Goal: Task Accomplishment & Management: Complete application form

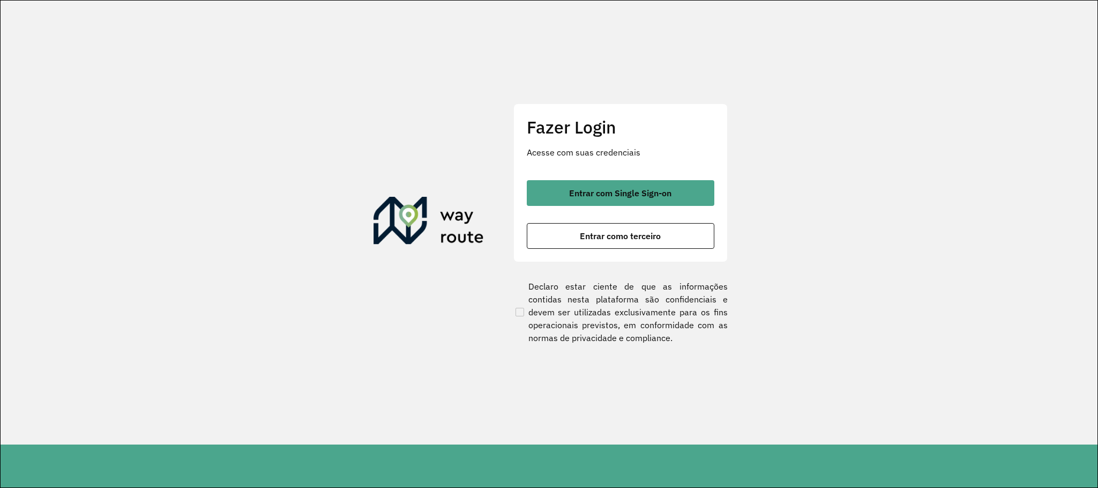
click at [602, 174] on div "Fazer Login Acesse com suas credenciais Entrar com Single Sign-on Entrar como t…" at bounding box center [621, 182] width 214 height 159
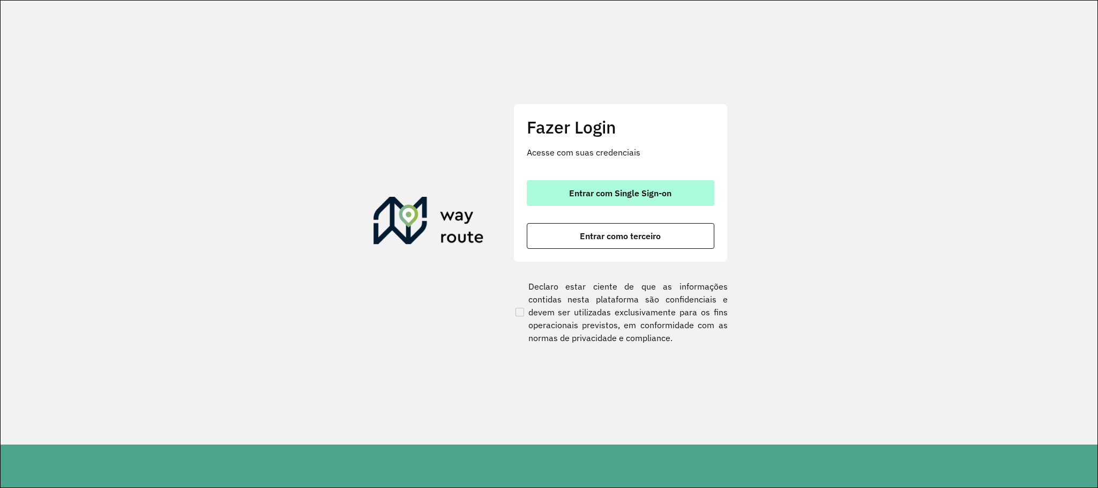
click at [613, 183] on button "Entrar com Single Sign-on" at bounding box center [621, 193] width 188 height 26
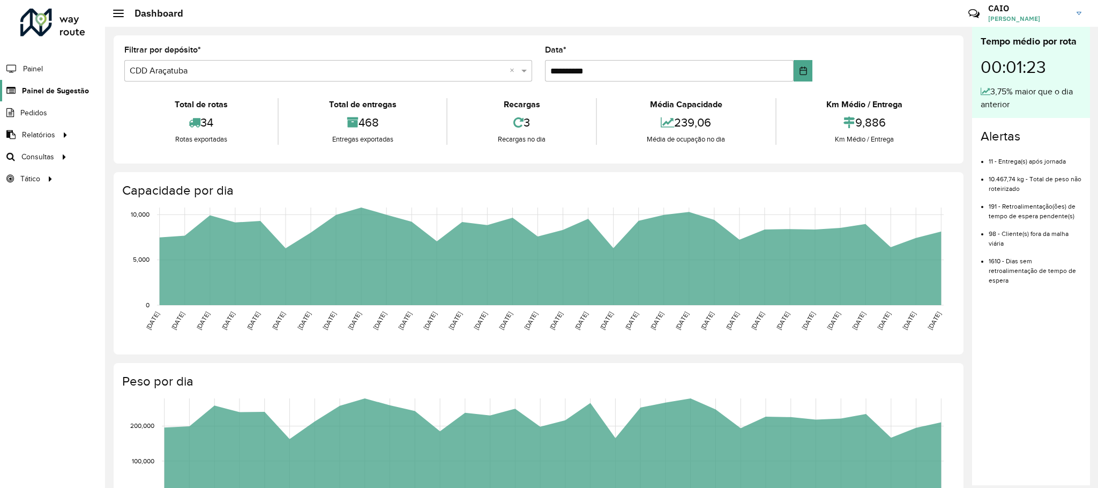
click at [57, 84] on link "Painel de Sugestão" at bounding box center [44, 90] width 89 height 21
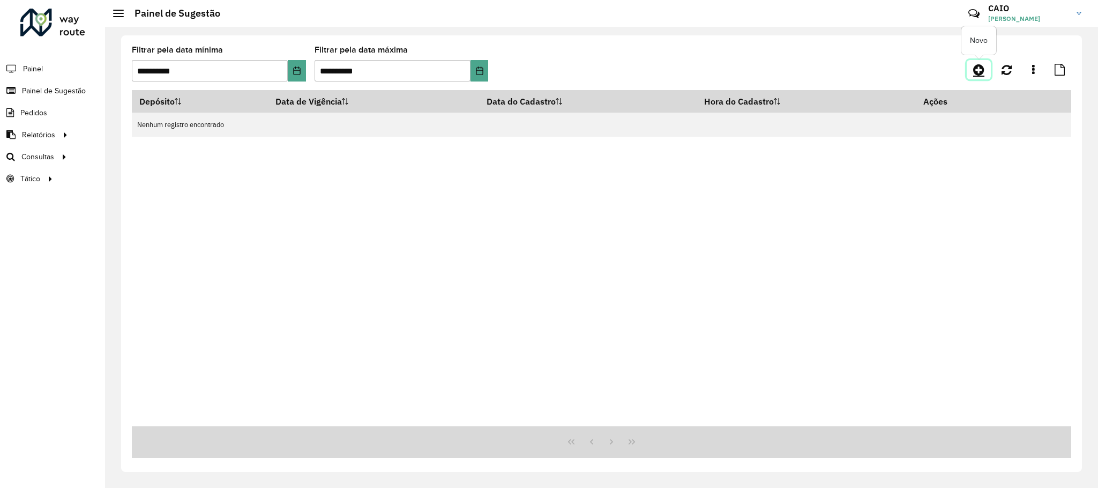
click at [988, 66] on link at bounding box center [979, 69] width 24 height 19
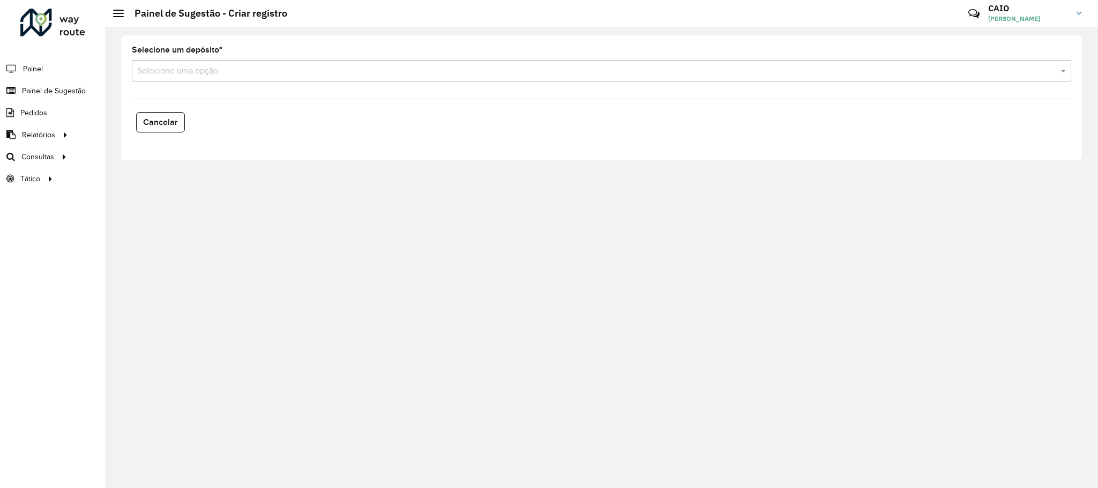
click at [288, 66] on input "text" at bounding box center [590, 71] width 907 height 13
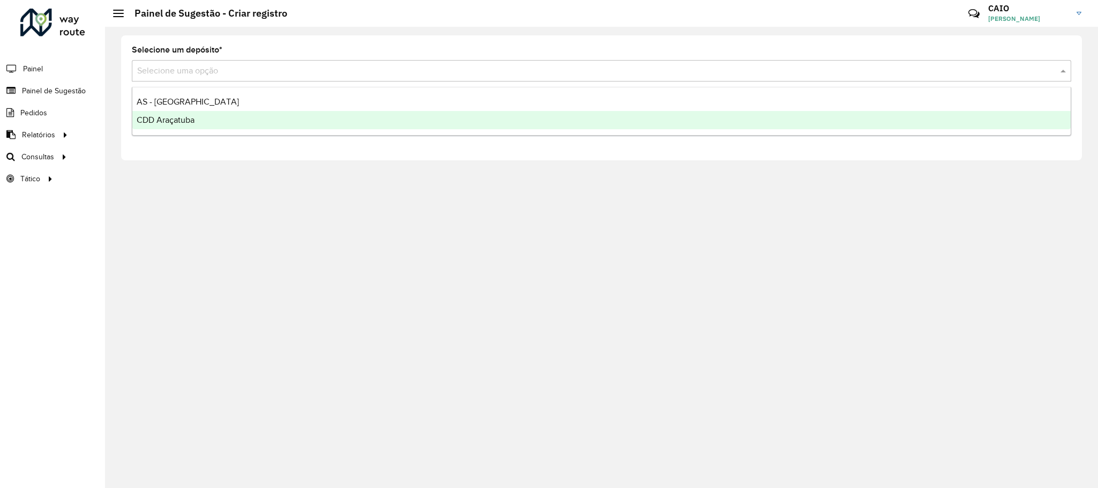
click at [214, 116] on div "CDD Araçatuba" at bounding box center [601, 120] width 939 height 18
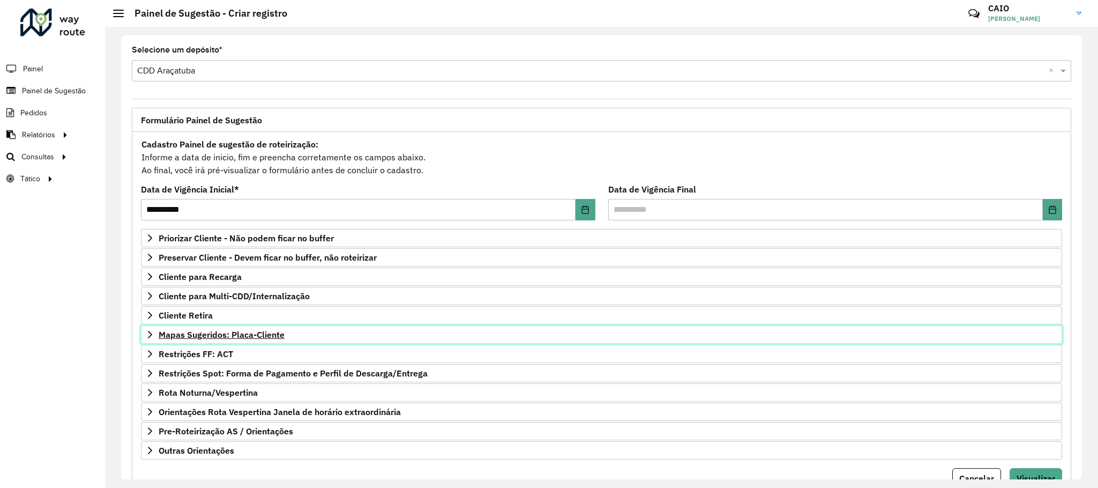
click at [238, 339] on span "Mapas Sugeridos: Placa-Cliente" at bounding box center [222, 334] width 126 height 9
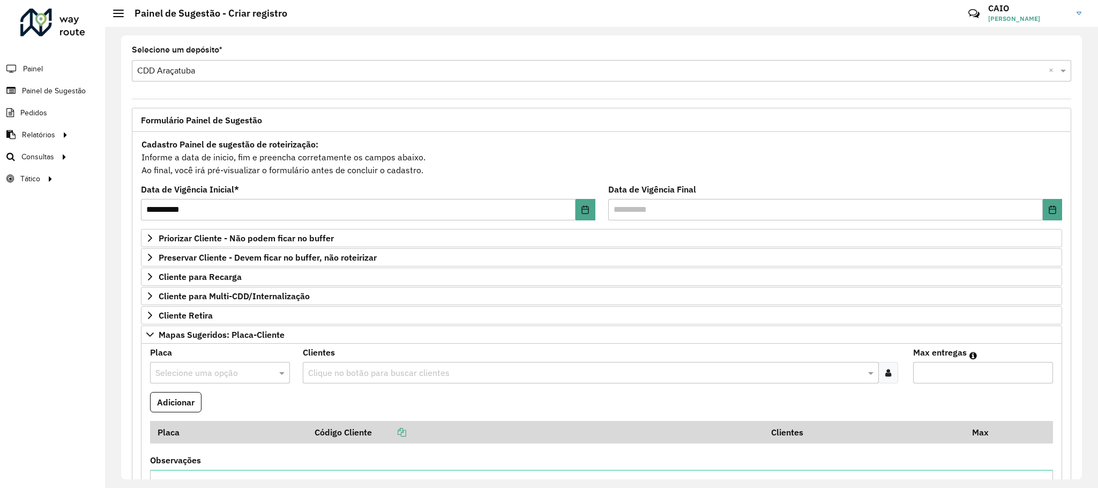
click at [229, 370] on input "text" at bounding box center [209, 373] width 108 height 13
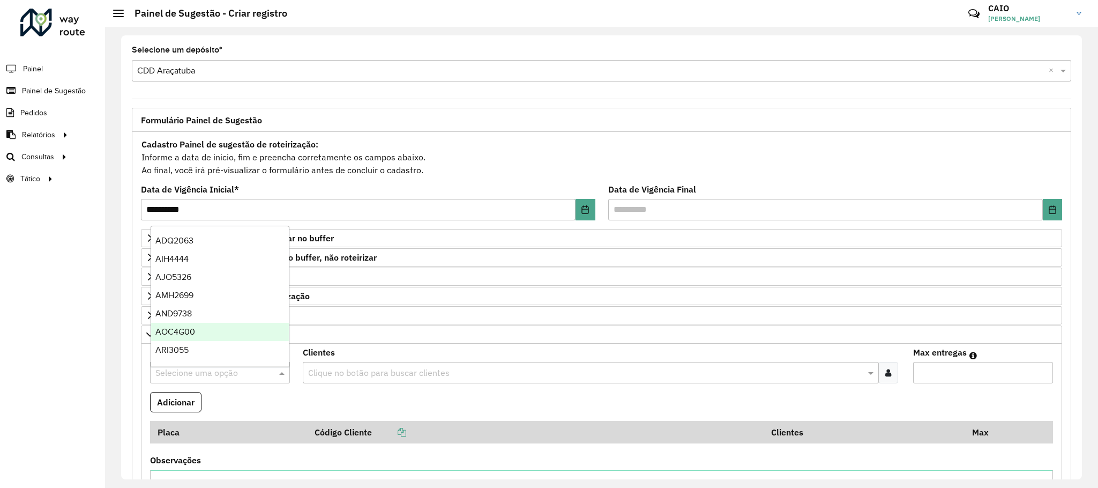
click at [200, 376] on input "text" at bounding box center [209, 373] width 108 height 13
type input "***"
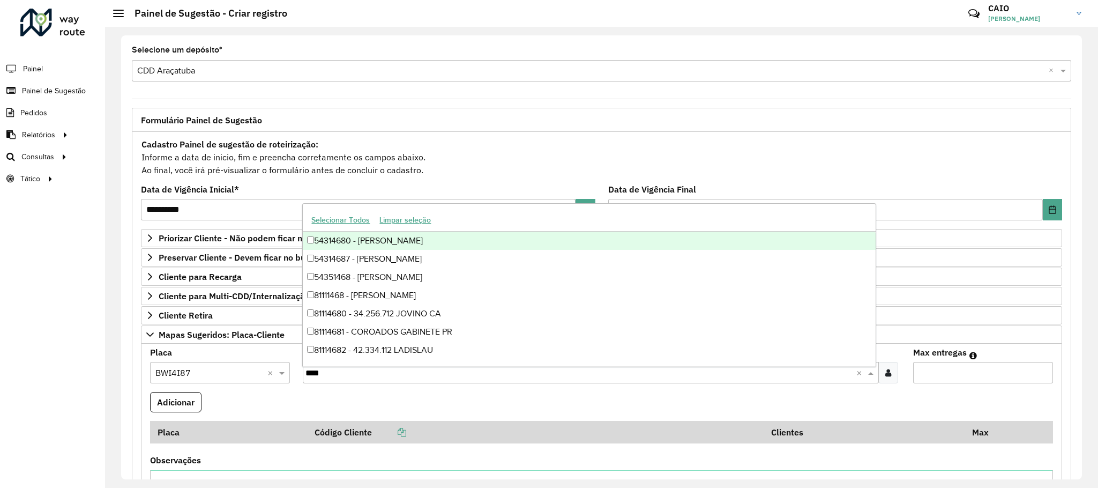
type input "*****"
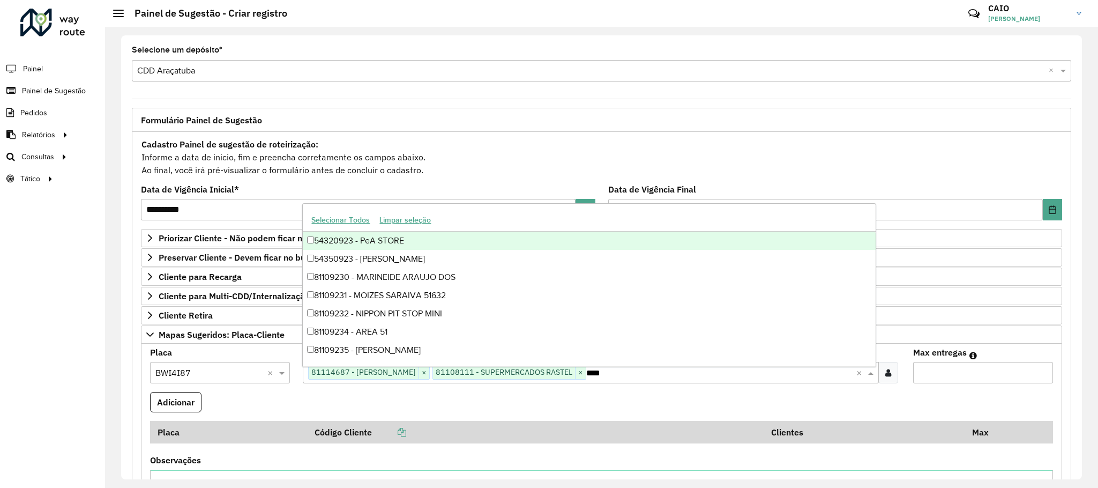
type input "*****"
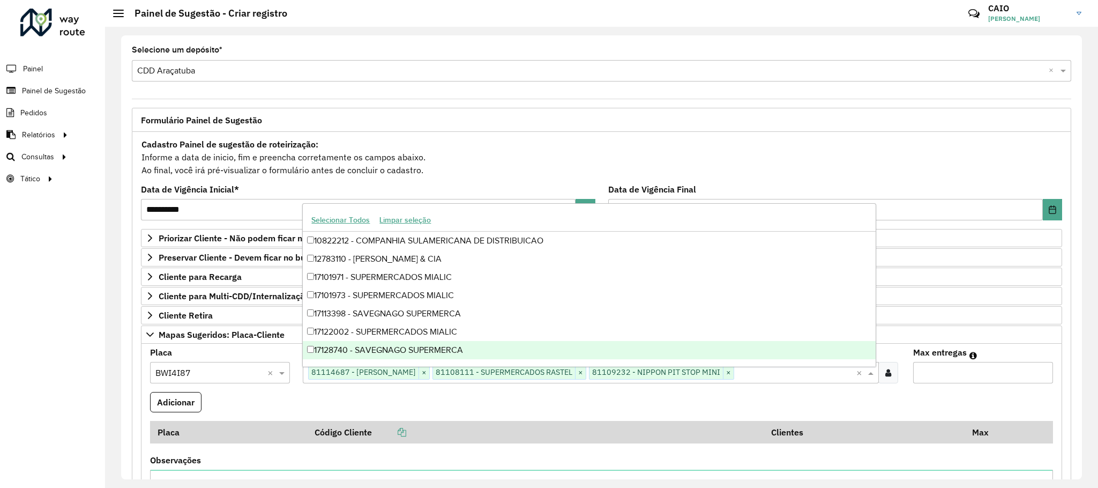
click at [1036, 372] on input "*" at bounding box center [983, 372] width 140 height 21
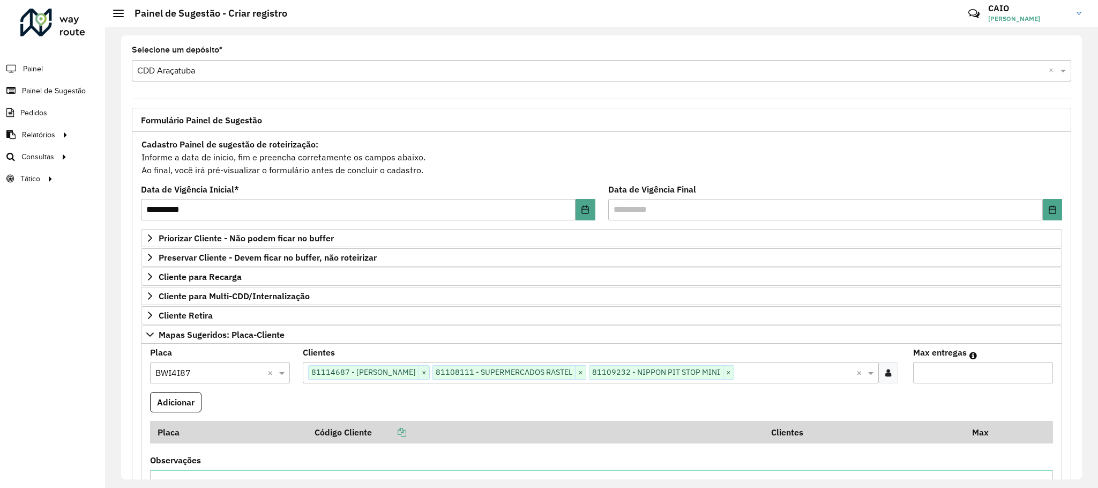
click at [1038, 372] on input "*" at bounding box center [983, 372] width 140 height 21
type input "*"
click at [1038, 372] on input "*" at bounding box center [983, 372] width 140 height 21
click at [194, 397] on button "Adicionar" at bounding box center [175, 402] width 51 height 20
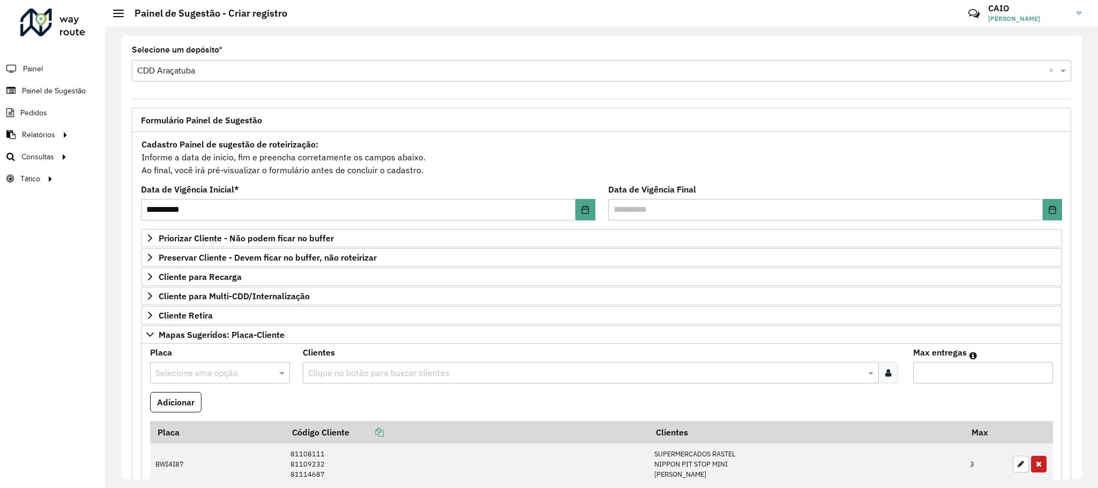
click at [220, 372] on input "text" at bounding box center [209, 373] width 108 height 13
type input "***"
click at [214, 352] on div "DAZ6C57" at bounding box center [220, 351] width 138 height 18
click at [333, 375] on input "text" at bounding box center [586, 373] width 560 height 13
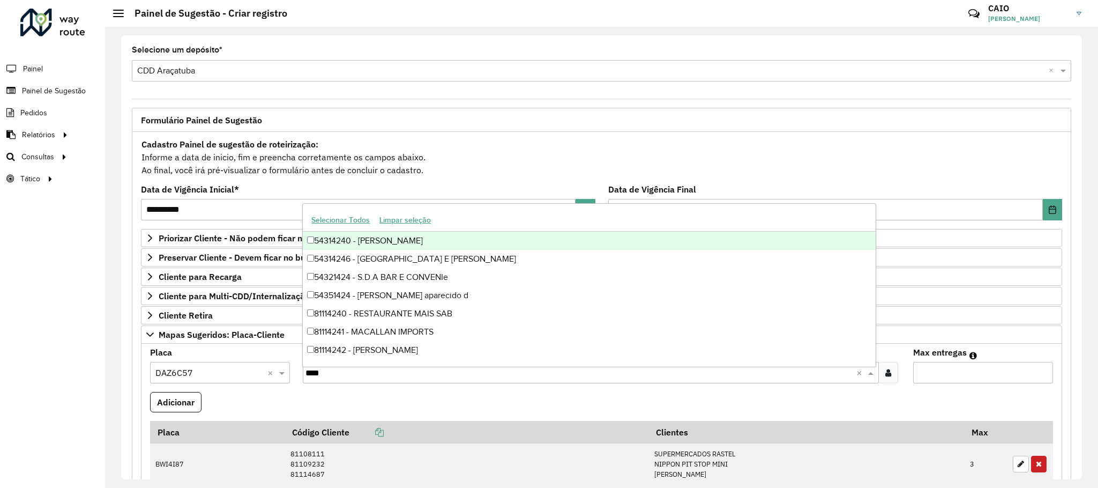
type input "*****"
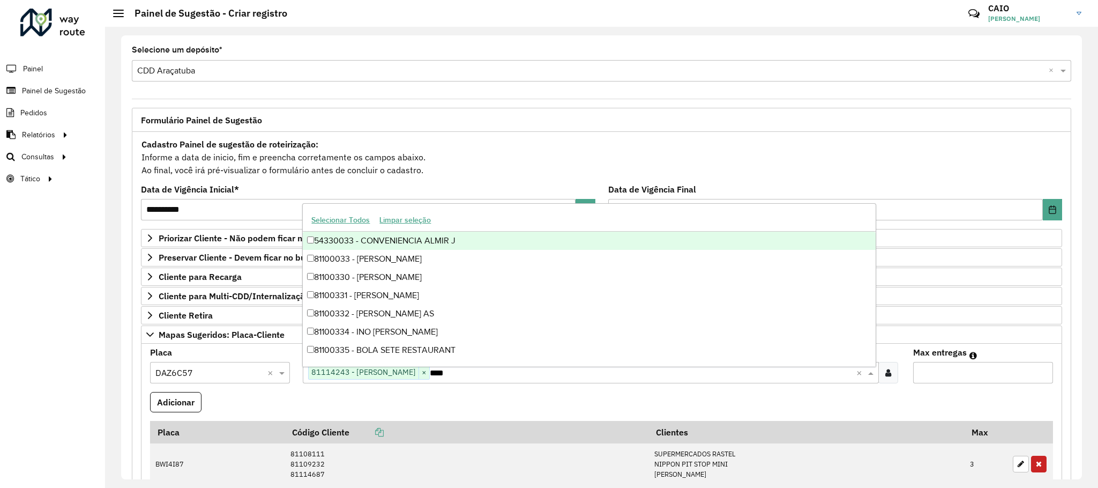
type input "*****"
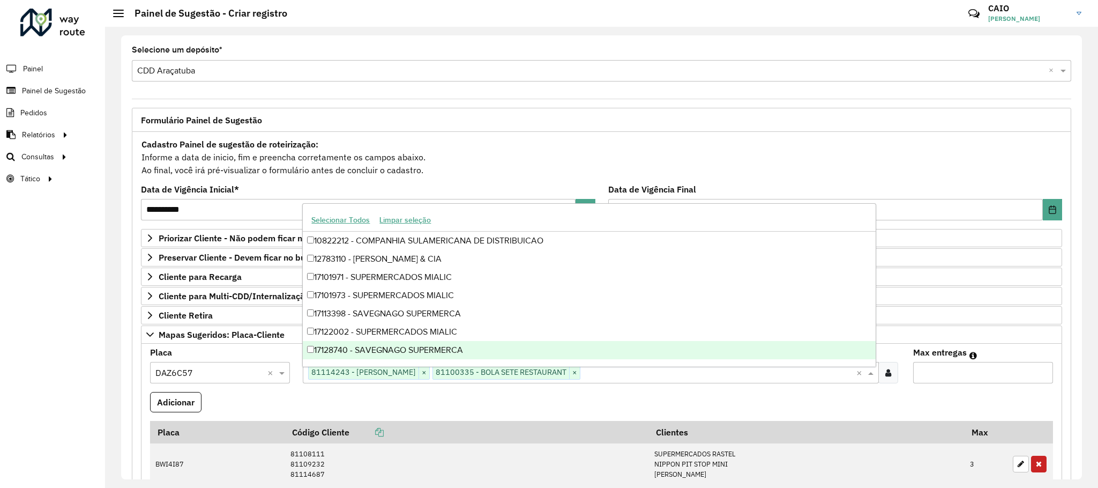
click at [1039, 372] on input "*" at bounding box center [983, 372] width 140 height 21
type input "*"
click at [1039, 372] on input "*" at bounding box center [983, 372] width 140 height 21
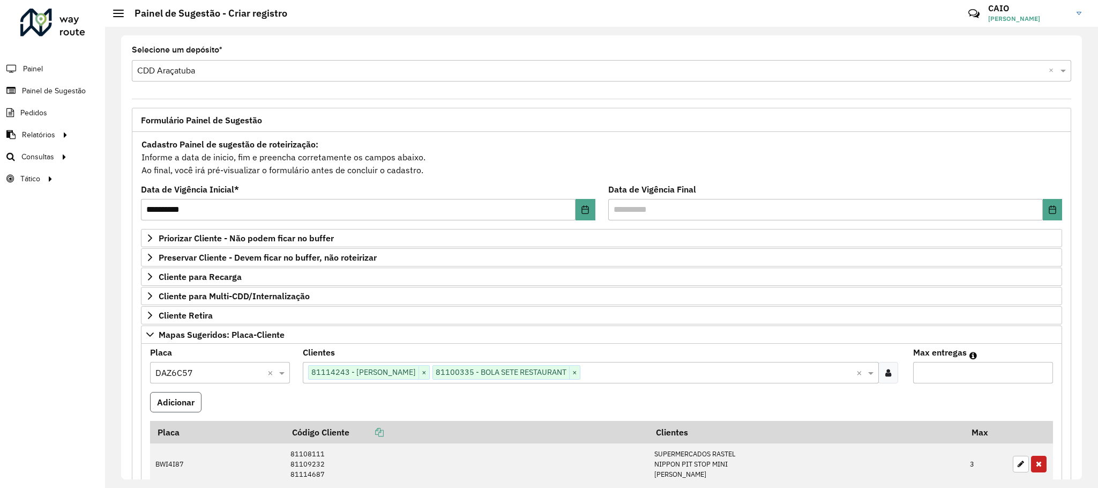
click at [169, 409] on button "Adicionar" at bounding box center [175, 402] width 51 height 20
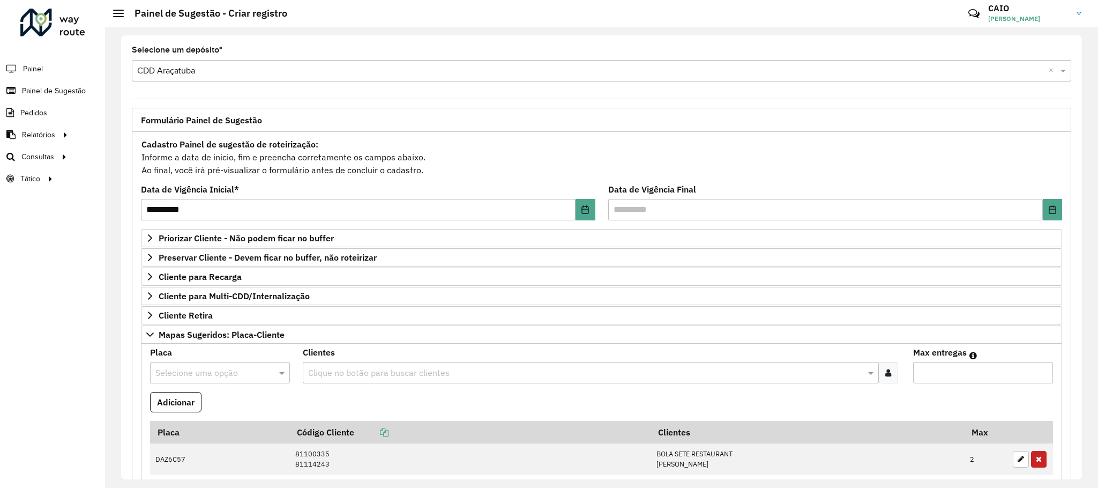
click at [195, 378] on input "text" at bounding box center [209, 373] width 108 height 13
type input "***"
click at [228, 355] on div "DOD2798" at bounding box center [220, 351] width 138 height 18
click at [373, 373] on input "text" at bounding box center [586, 373] width 560 height 13
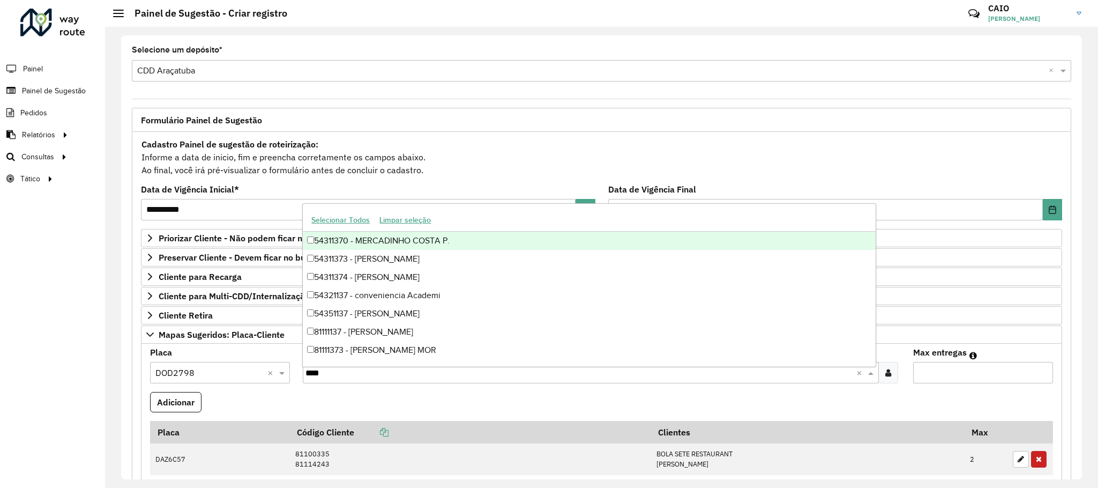
type input "*****"
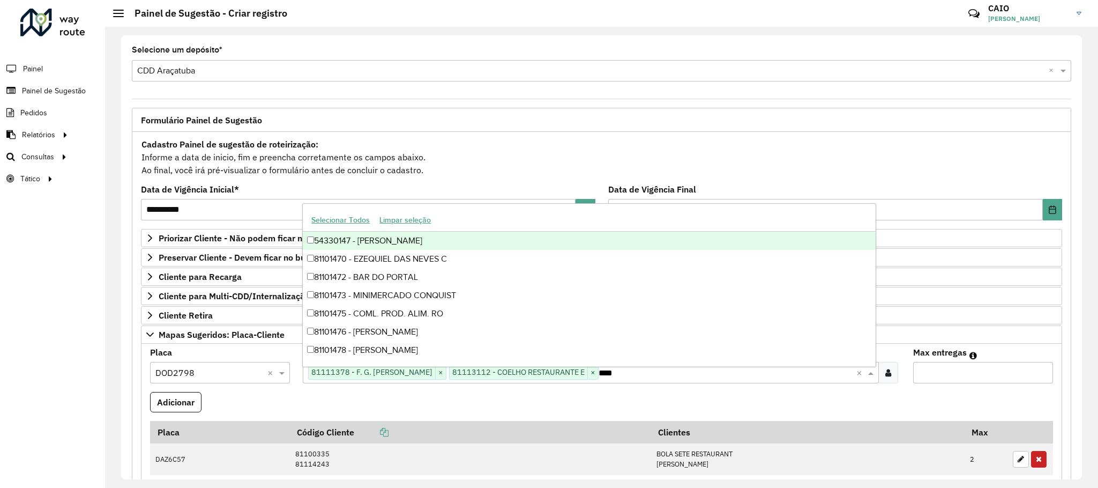
type input "*****"
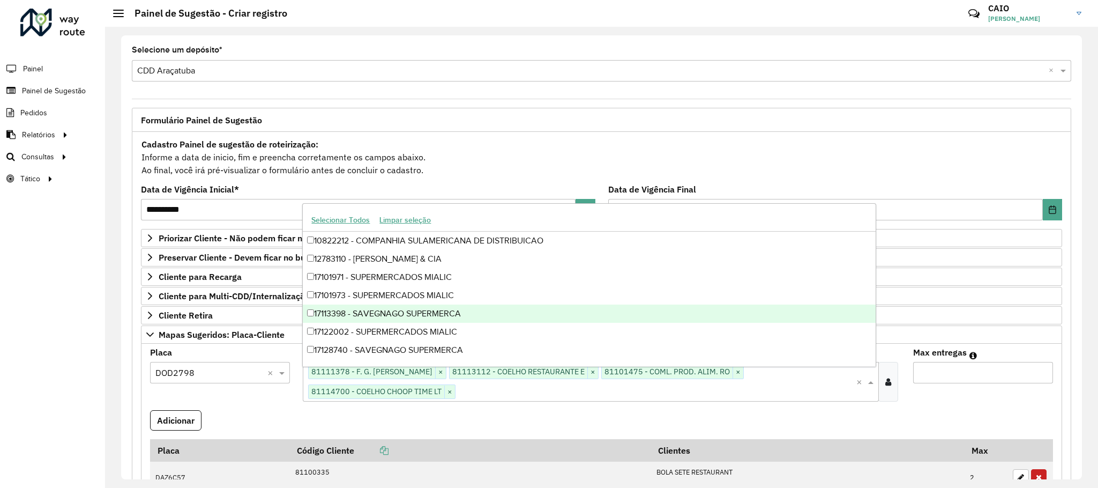
click at [1008, 378] on input "Max entregas" at bounding box center [983, 372] width 140 height 21
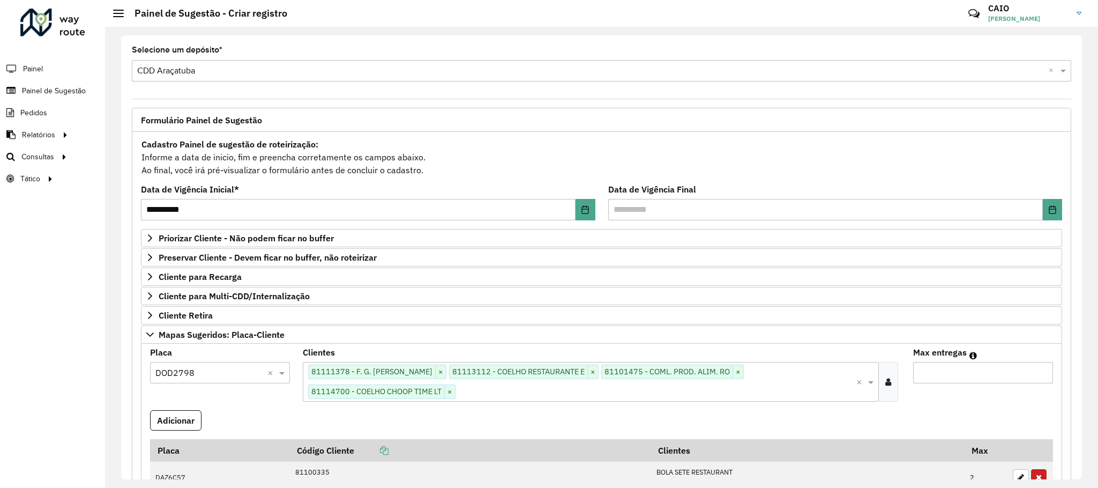
type input "*"
click at [194, 423] on button "Adicionar" at bounding box center [175, 420] width 51 height 20
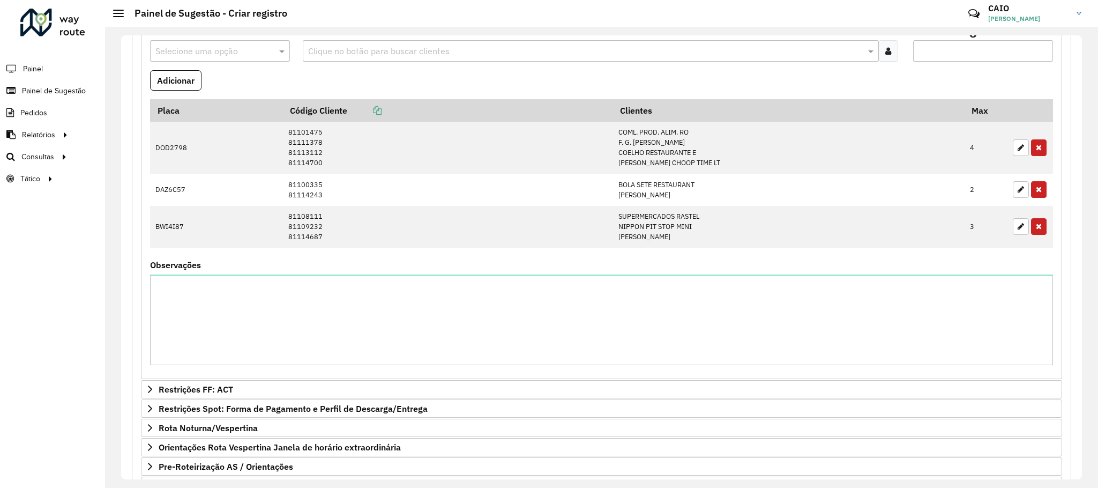
scroll to position [402, 0]
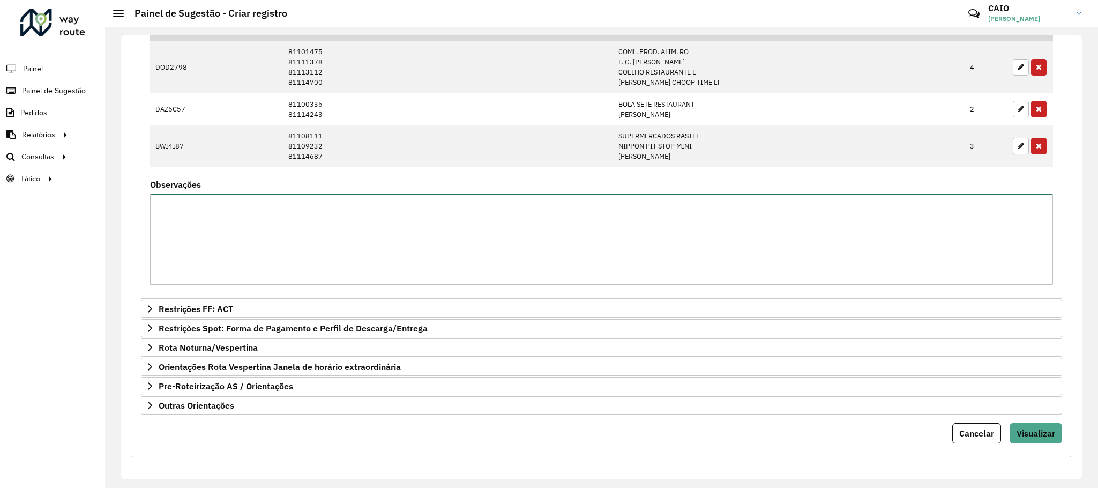
click at [243, 255] on textarea "Observações" at bounding box center [601, 239] width 903 height 91
paste textarea "*******"
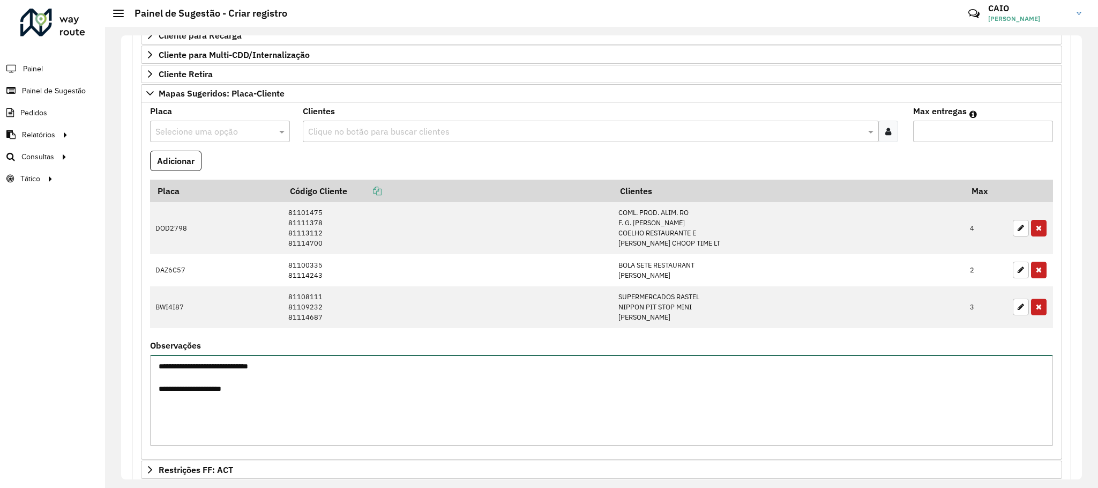
type textarea "**********"
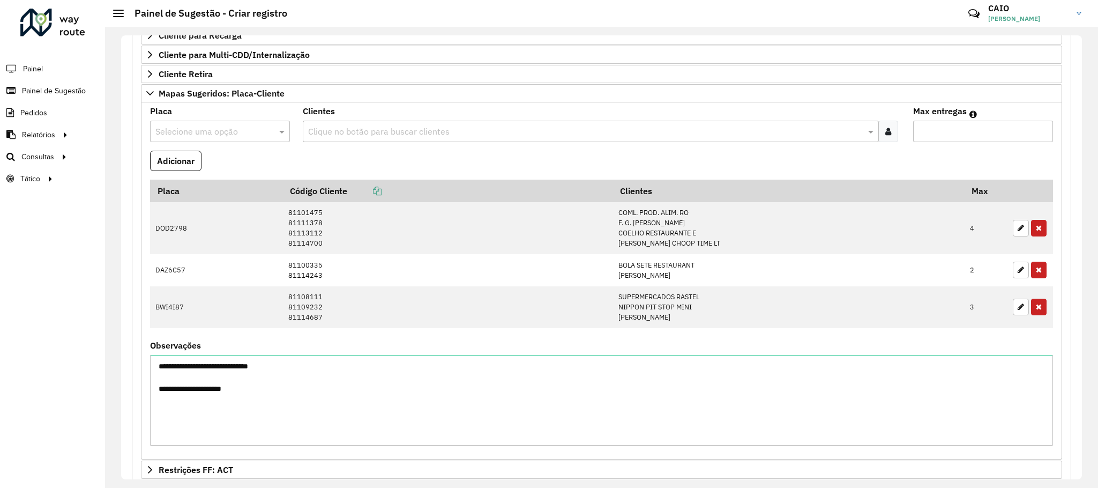
click at [182, 131] on input "text" at bounding box center [209, 131] width 108 height 13
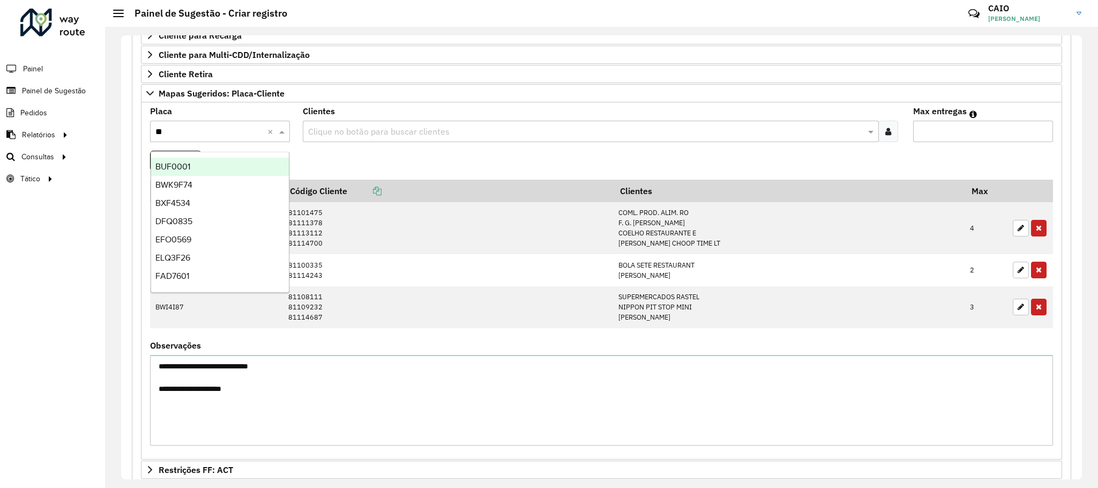
type input "***"
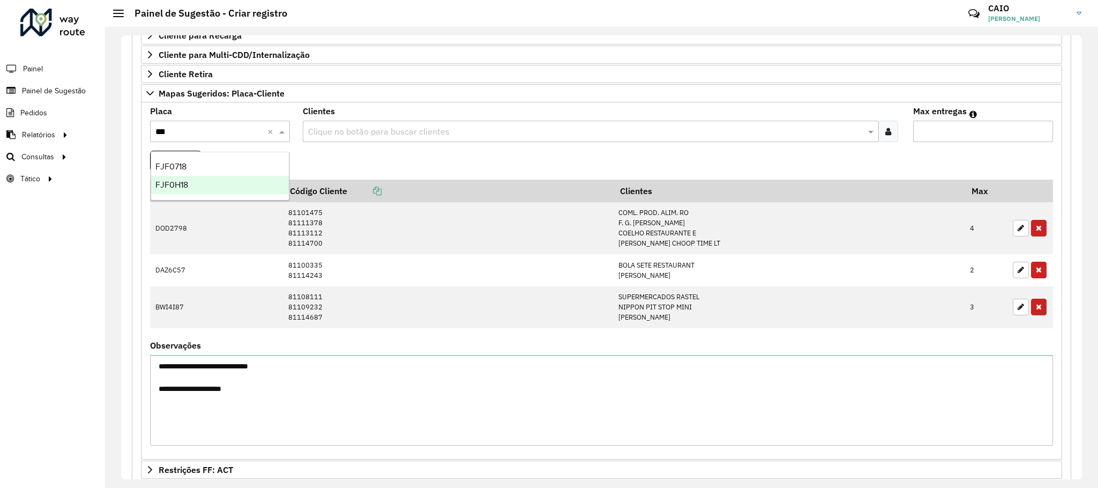
click at [215, 178] on div "FJF0H18" at bounding box center [220, 185] width 138 height 18
click at [315, 133] on input "text" at bounding box center [586, 131] width 560 height 13
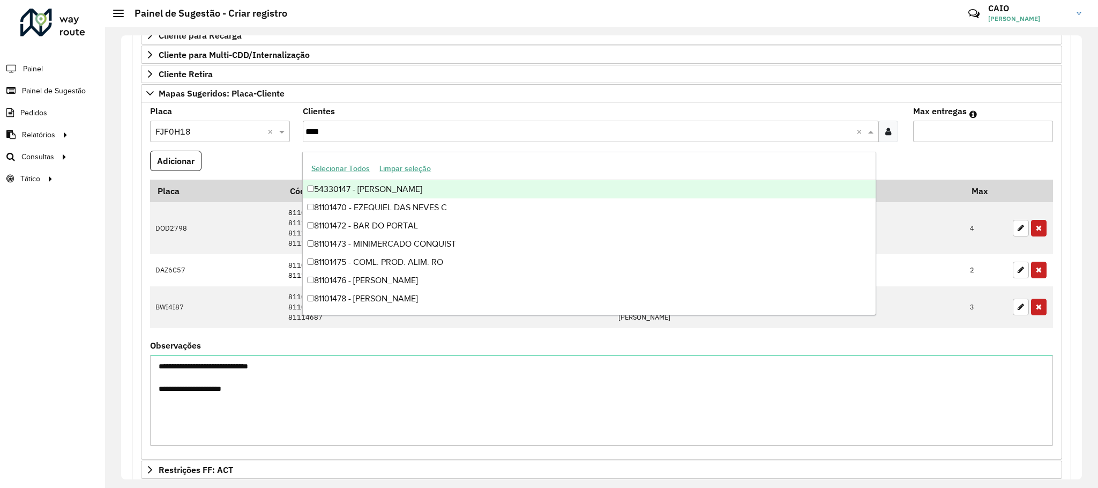
type input "*****"
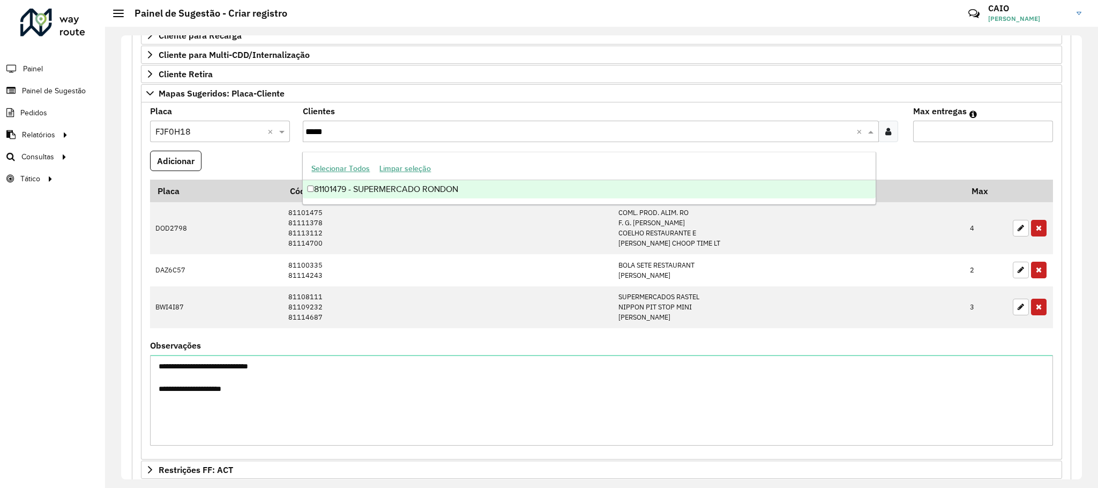
click at [364, 184] on div "81101479 - SUPERMERCADO RONDON" at bounding box center [589, 189] width 572 height 18
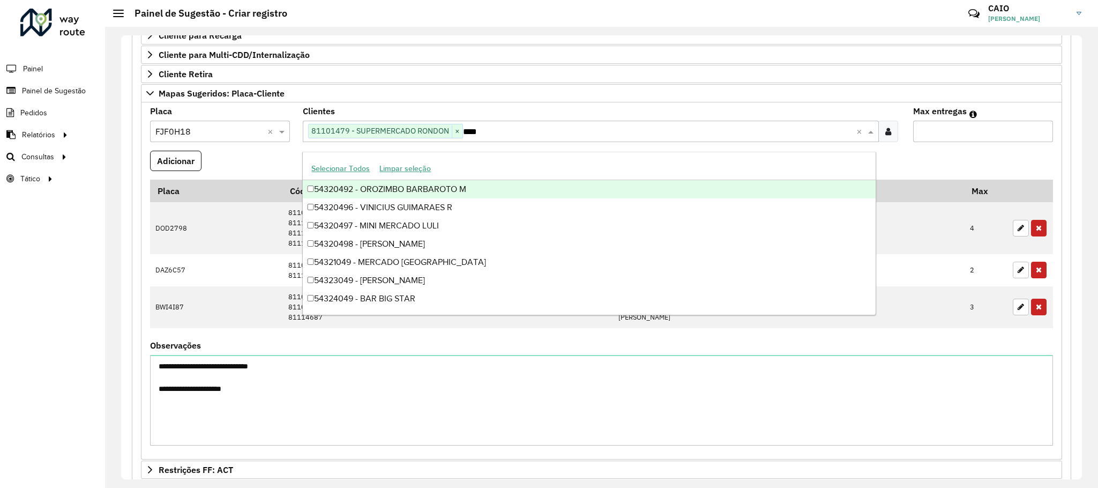
type input "*****"
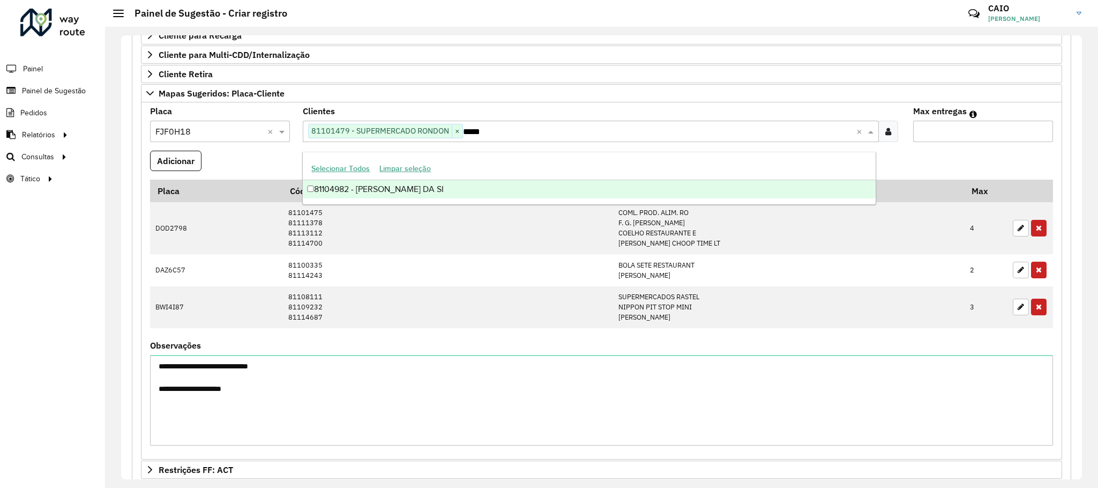
click at [390, 187] on div "81104982 - AIRTON PEREIRA DA SI" at bounding box center [589, 189] width 572 height 18
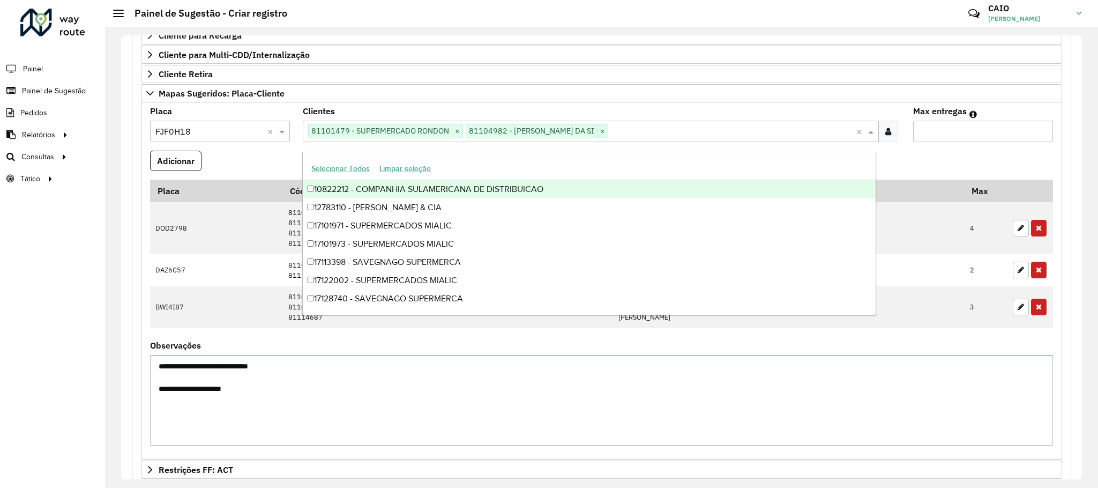
click at [1039, 129] on input "Max entregas" at bounding box center [983, 131] width 140 height 21
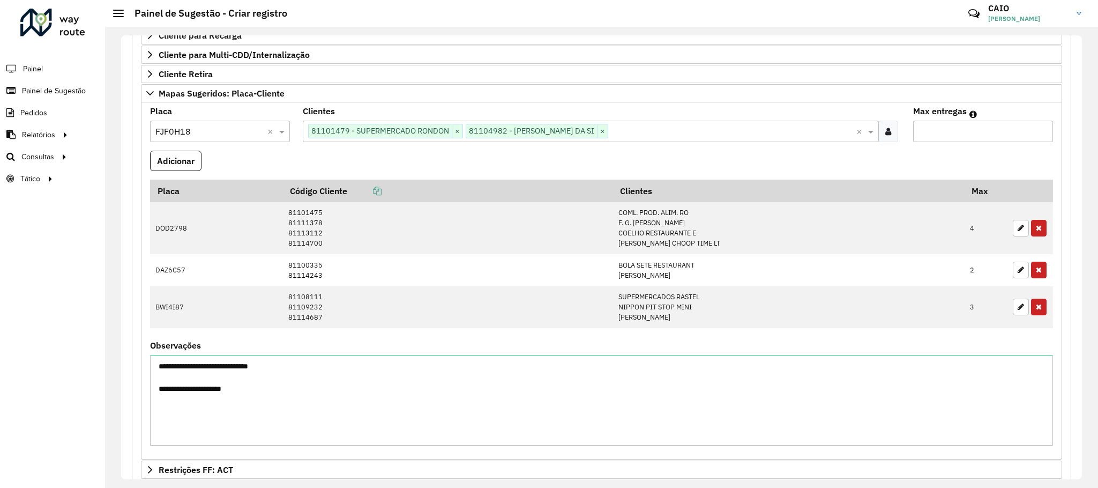
click at [1039, 131] on input "*" at bounding box center [983, 131] width 140 height 21
type input "*"
click at [1039, 131] on input "*" at bounding box center [983, 131] width 140 height 21
click at [179, 164] on button "Adicionar" at bounding box center [175, 161] width 51 height 20
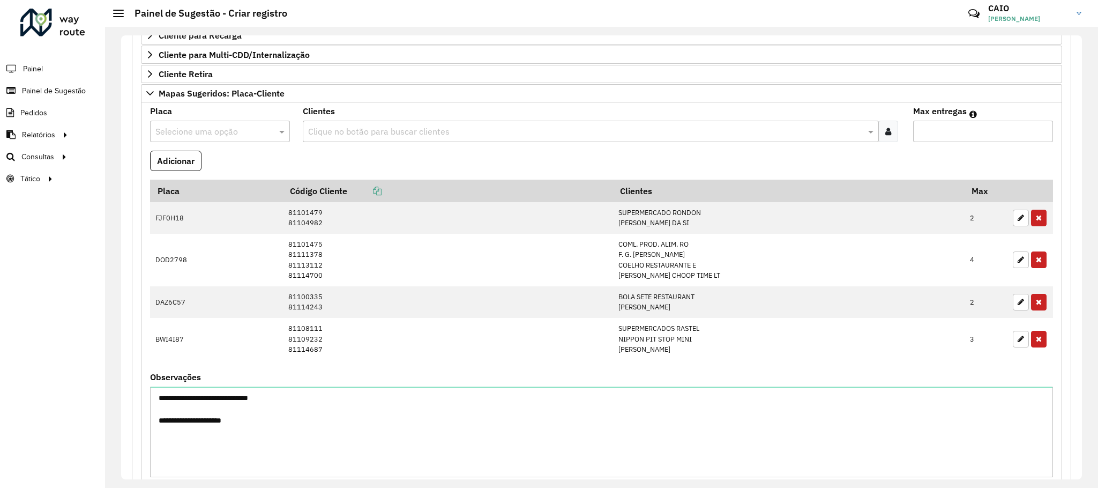
click at [199, 137] on input "text" at bounding box center [209, 131] width 108 height 13
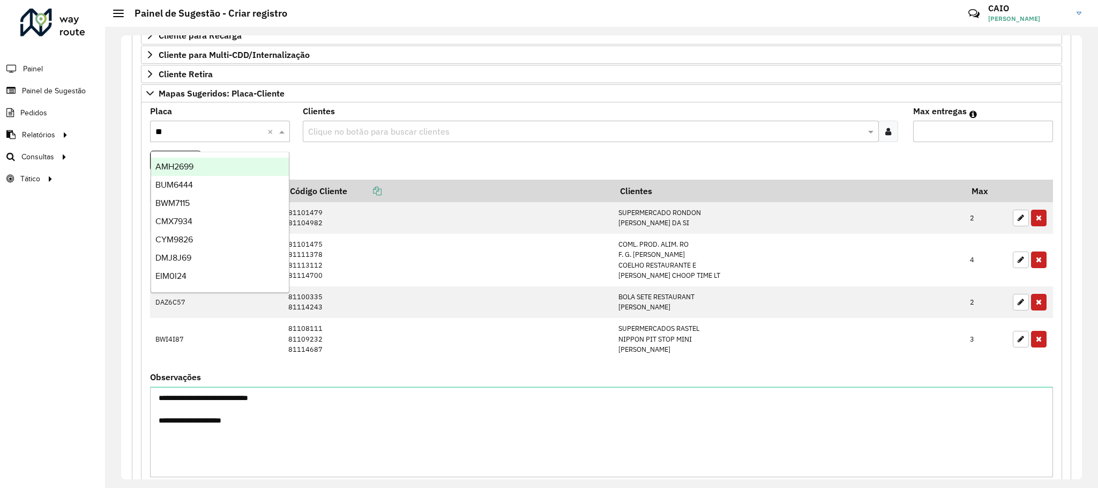
type input "***"
click at [230, 161] on div "MAN5E23" at bounding box center [220, 167] width 138 height 18
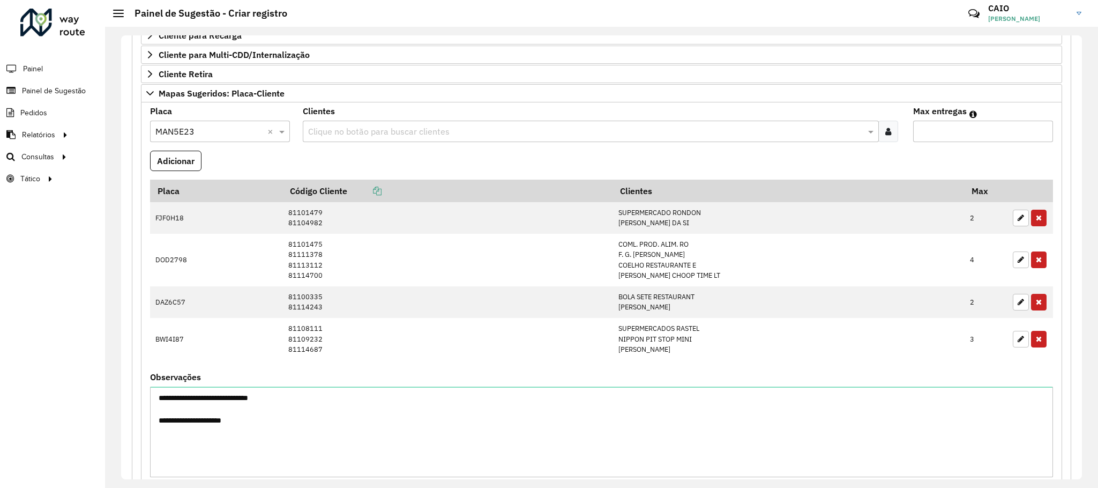
click at [370, 137] on input "text" at bounding box center [586, 131] width 560 height 13
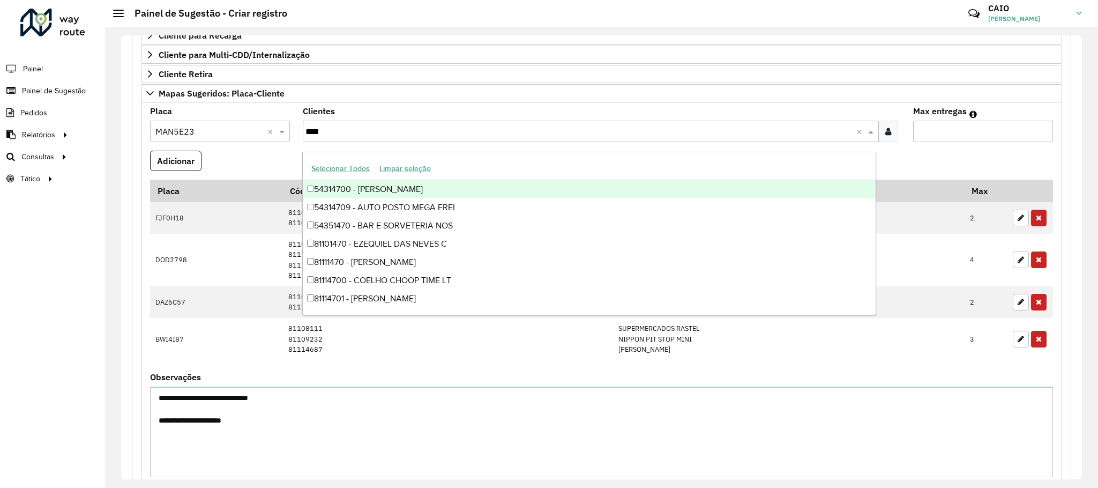
type input "*****"
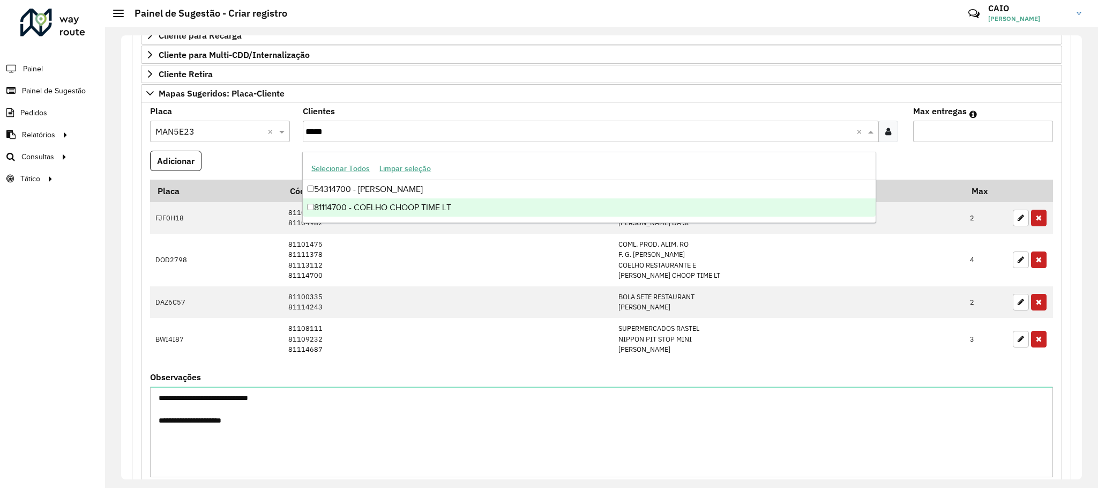
click at [393, 206] on div "81114700 - COELHO CHOOP TIME LT" at bounding box center [589, 207] width 572 height 18
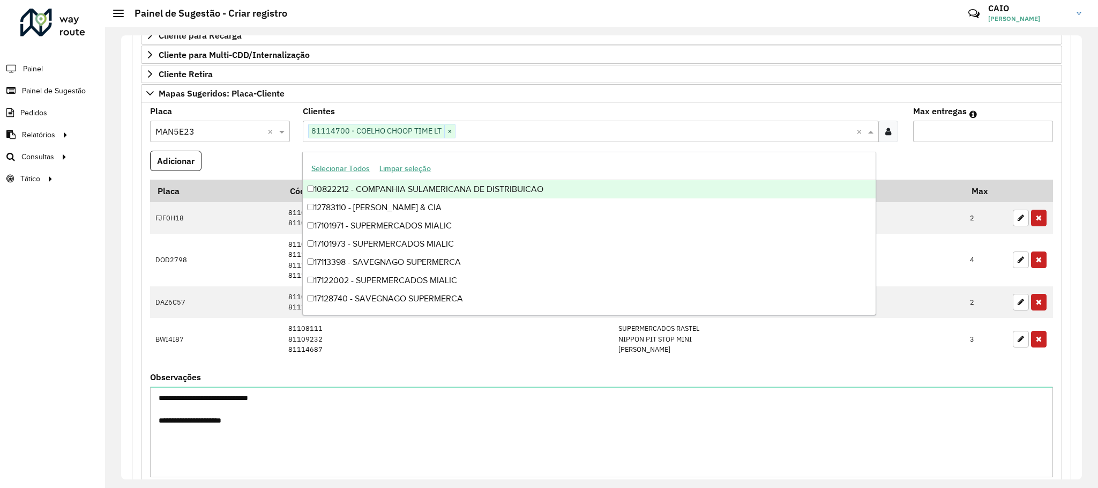
type input "*"
click at [1039, 132] on input "*" at bounding box center [983, 131] width 140 height 21
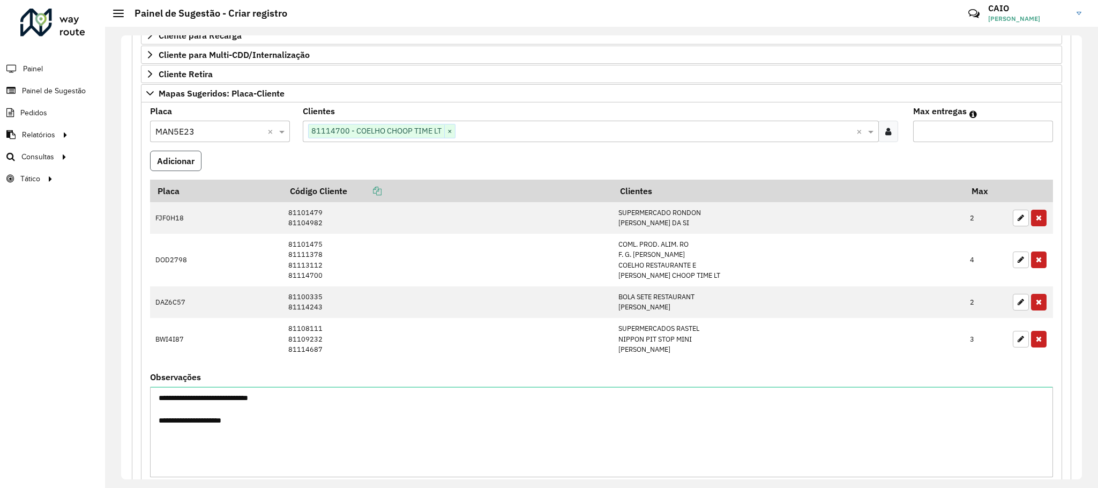
click at [180, 163] on button "Adicionar" at bounding box center [175, 161] width 51 height 20
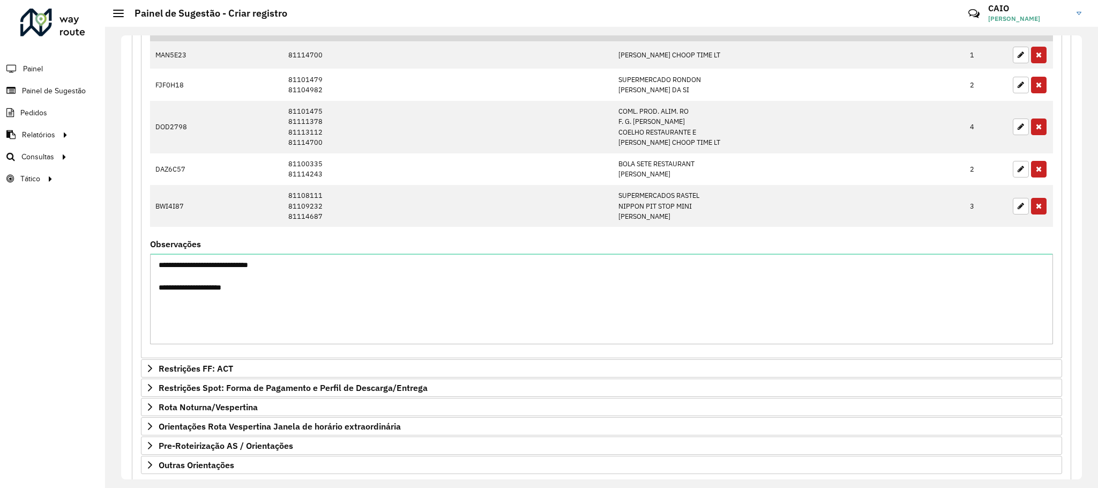
scroll to position [523, 0]
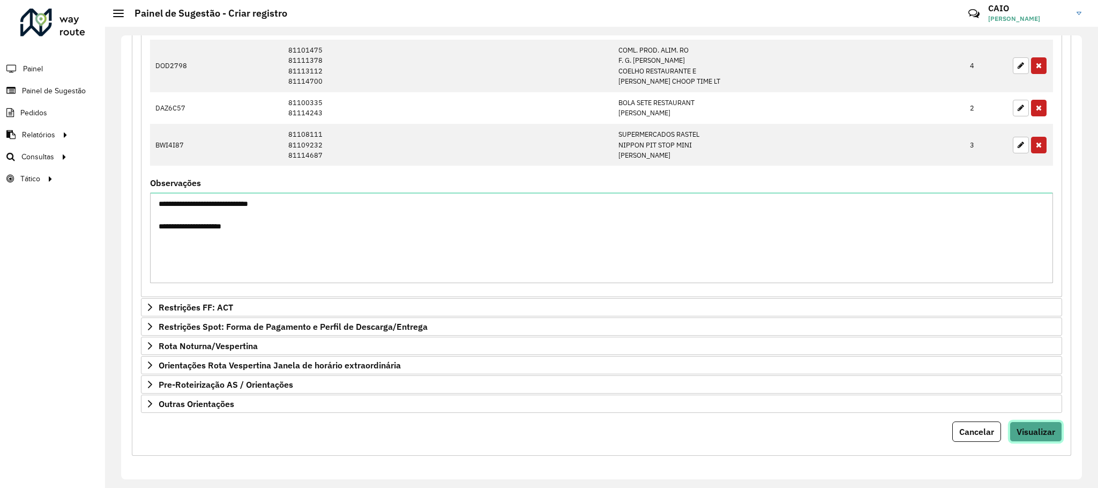
click at [1037, 438] on button "Visualizar" at bounding box center [1036, 431] width 53 height 20
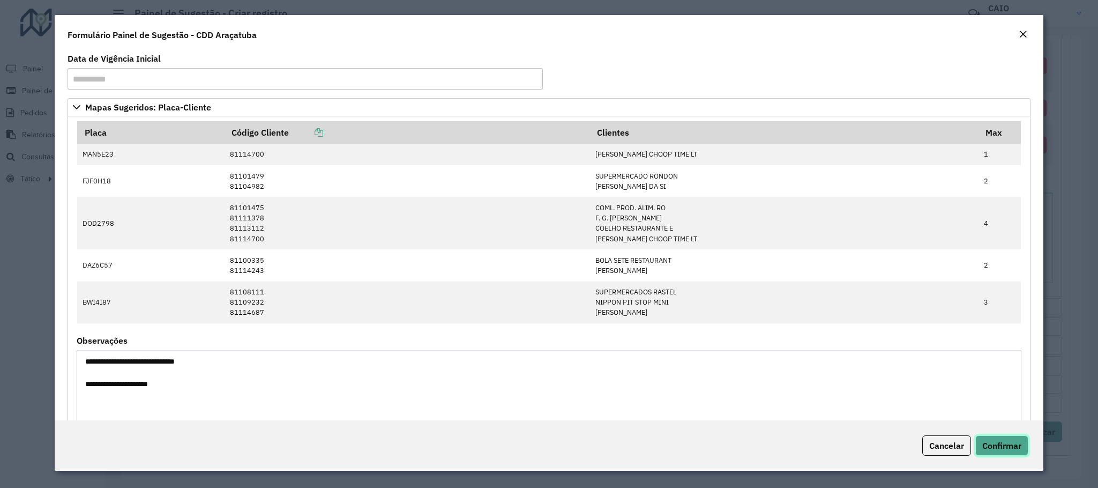
click at [1004, 453] on button "Confirmar" at bounding box center [1002, 445] width 53 height 20
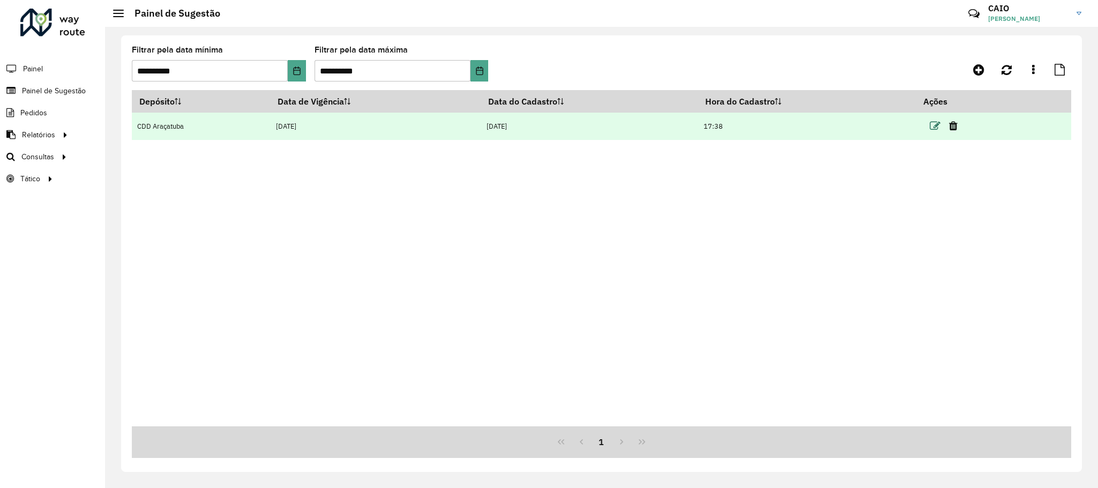
click at [936, 125] on icon at bounding box center [935, 126] width 11 height 11
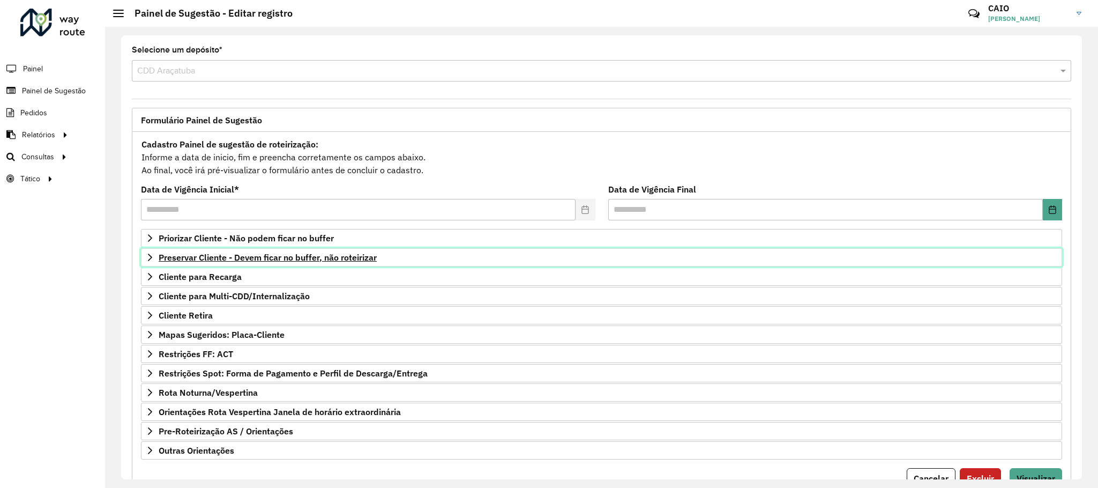
click at [291, 261] on span "Preservar Cliente - Devem ficar no buffer, não roteirizar" at bounding box center [268, 257] width 218 height 9
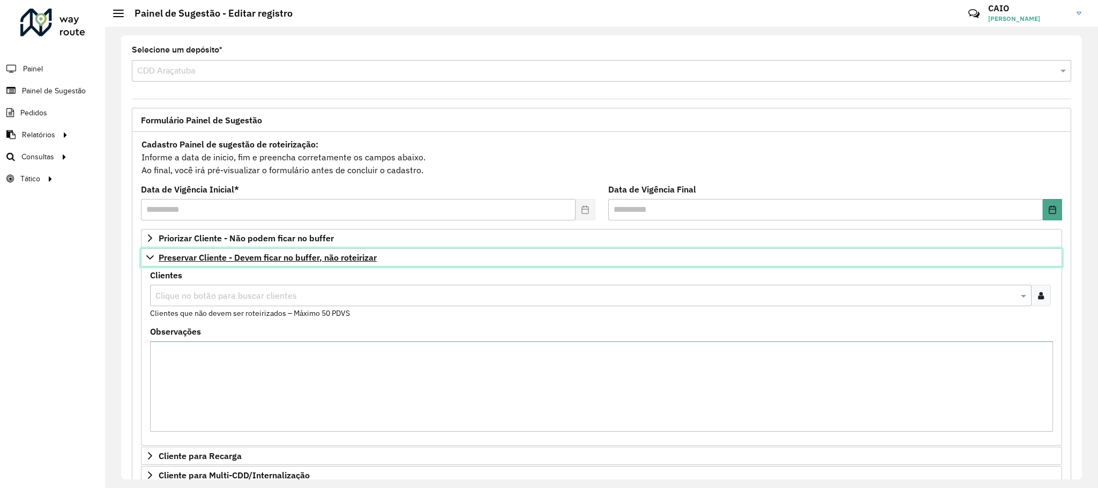
click at [291, 261] on span "Preservar Cliente - Devem ficar no buffer, não roteirizar" at bounding box center [268, 257] width 218 height 9
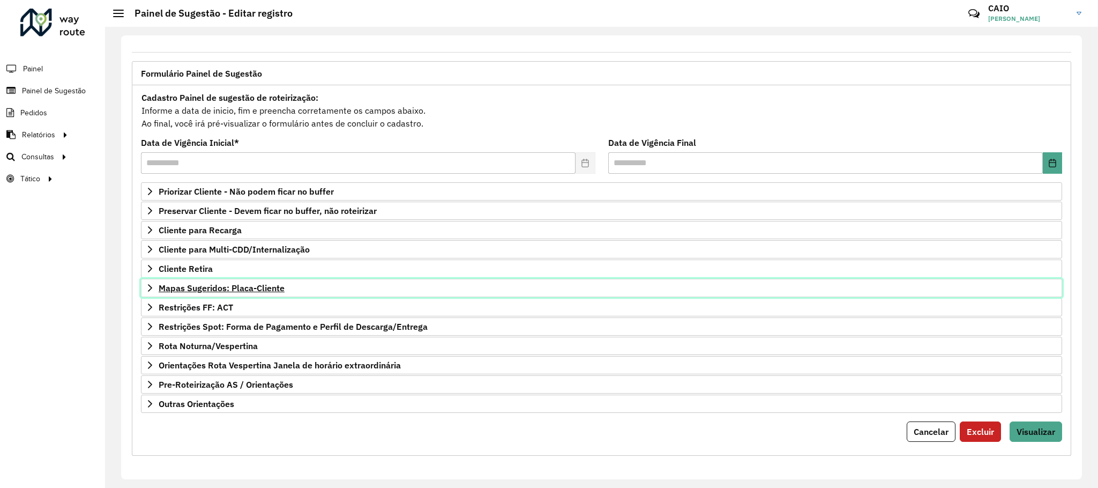
click at [251, 289] on link "Mapas Sugeridos: Placa-Cliente" at bounding box center [601, 288] width 921 height 18
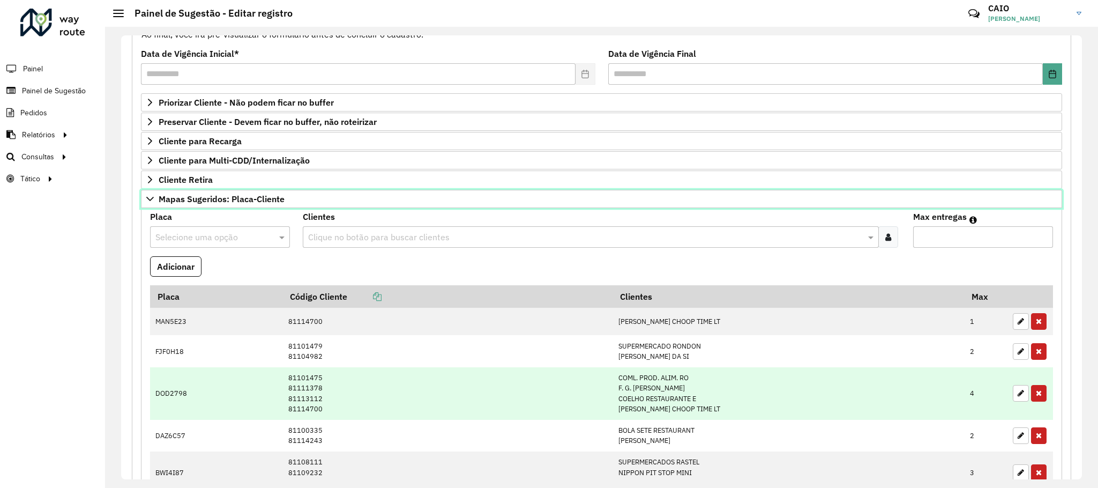
scroll to position [296, 0]
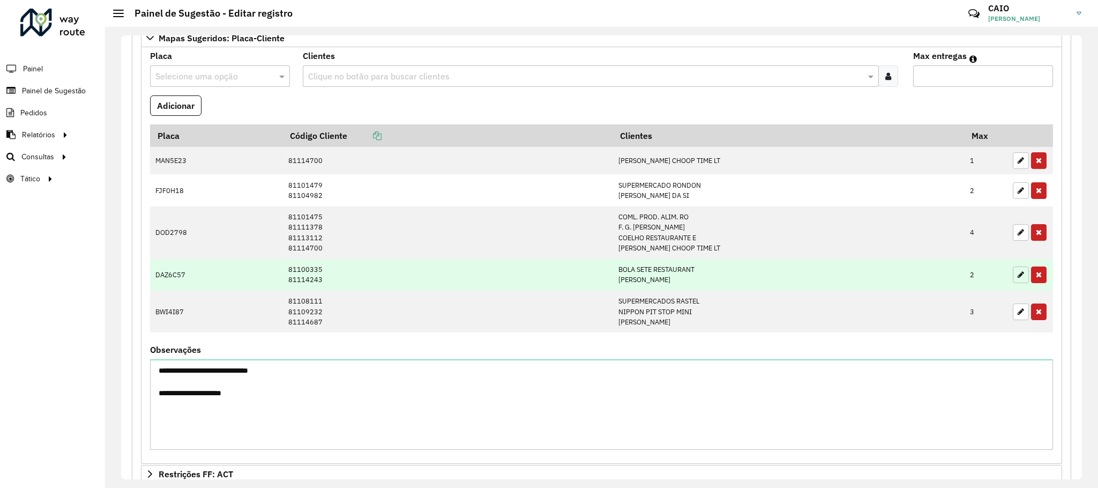
click at [1018, 278] on icon "button" at bounding box center [1021, 275] width 6 height 8
type input "*"
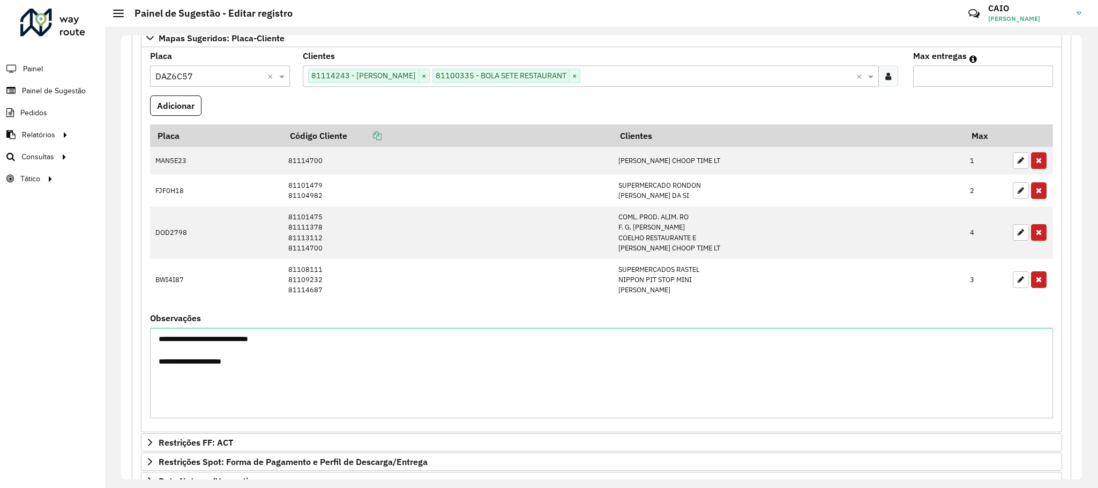
click at [419, 79] on span "×" at bounding box center [424, 76] width 11 height 13
click at [449, 76] on span "×" at bounding box center [450, 76] width 11 height 13
click at [456, 76] on input "text" at bounding box center [656, 76] width 400 height 13
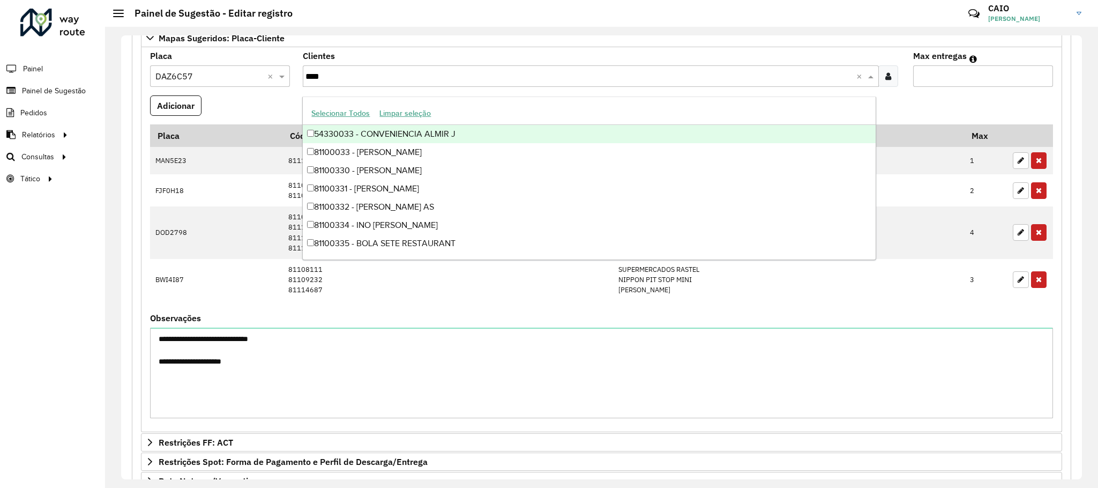
type input "*****"
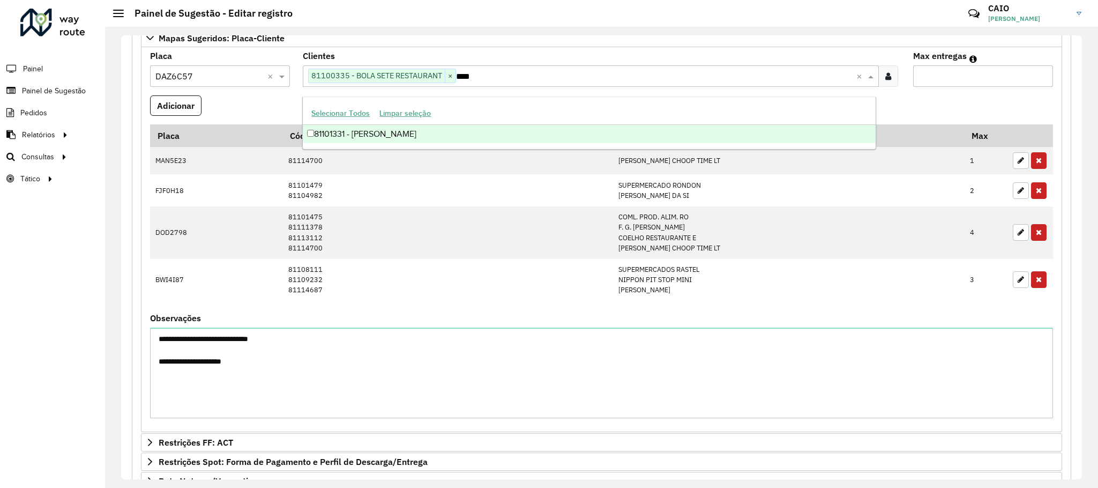
type input "*****"
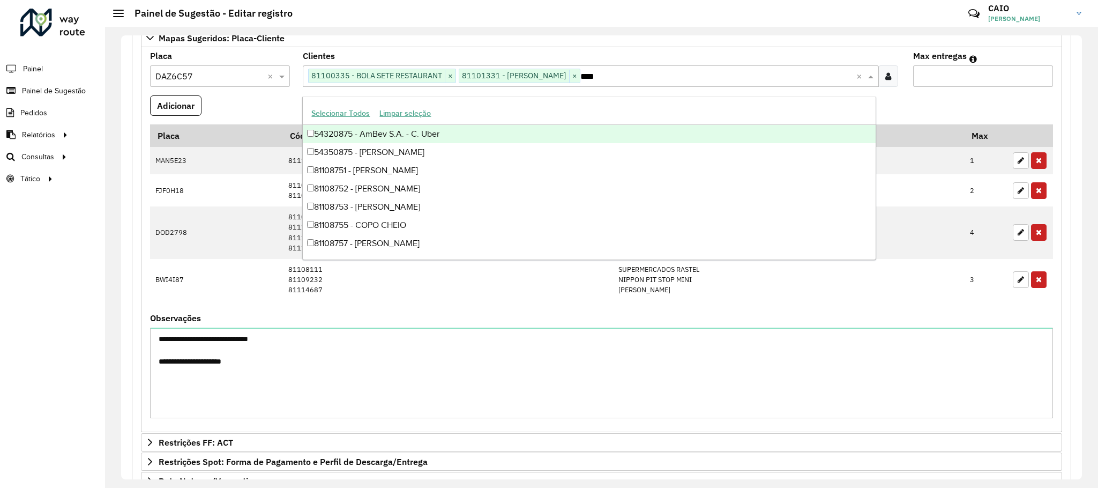
type input "*****"
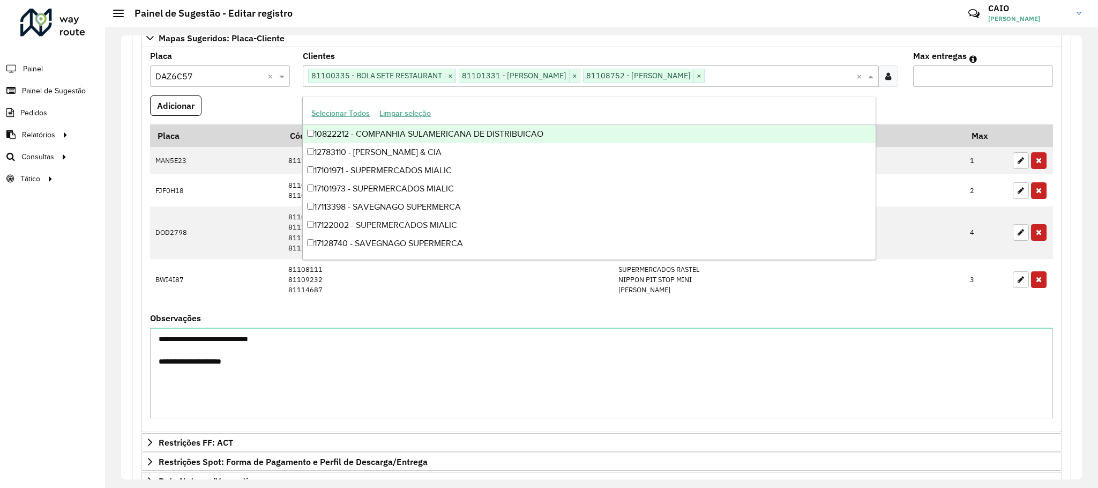
type input "*"
click at [1041, 79] on input "*" at bounding box center [983, 75] width 140 height 21
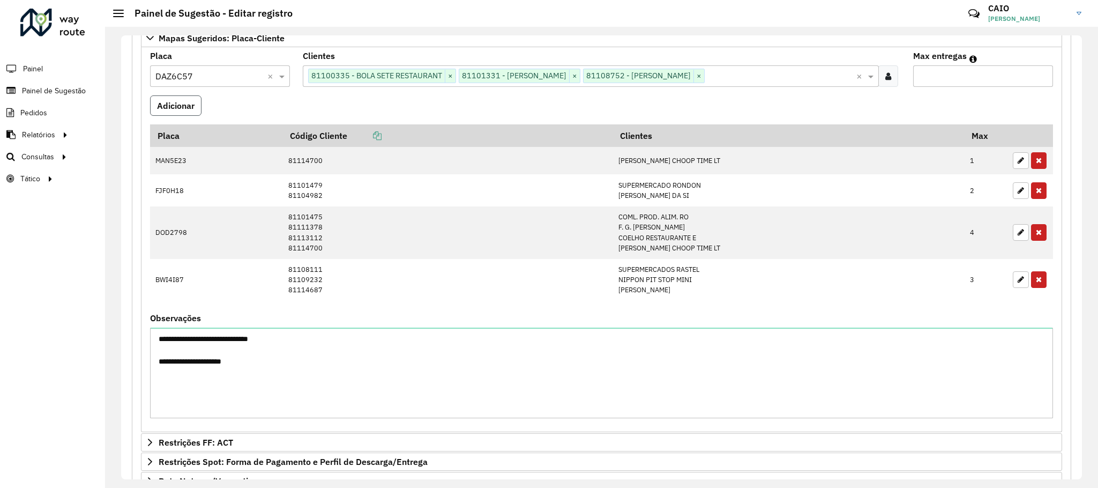
click at [172, 100] on button "Adicionar" at bounding box center [175, 105] width 51 height 20
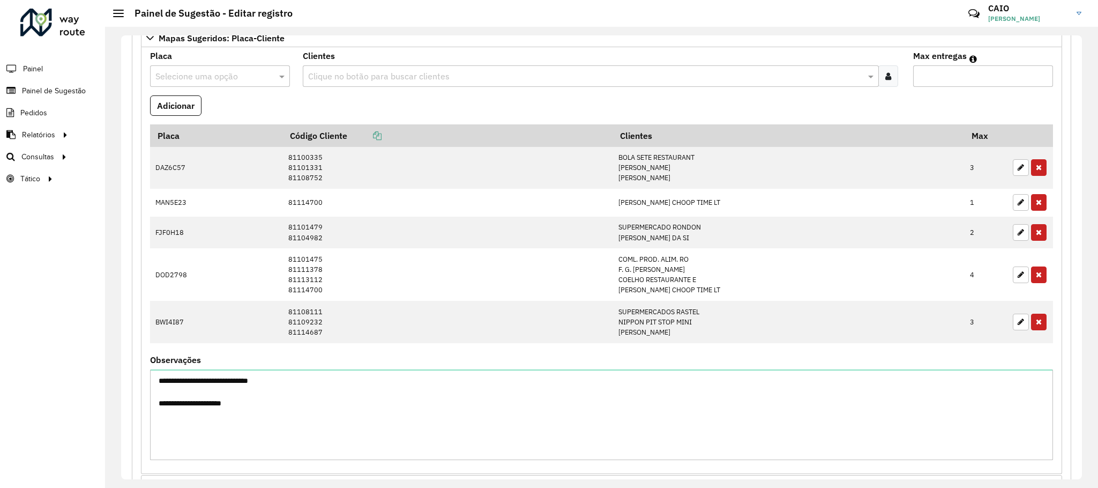
click at [177, 83] on input "text" at bounding box center [209, 76] width 108 height 13
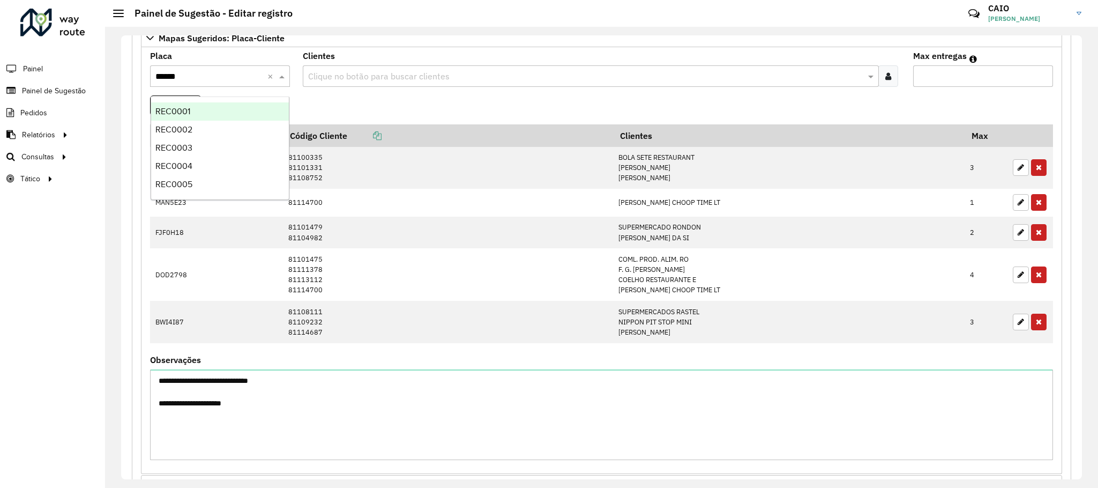
type input "*******"
click at [188, 111] on span "REC0001" at bounding box center [172, 111] width 35 height 9
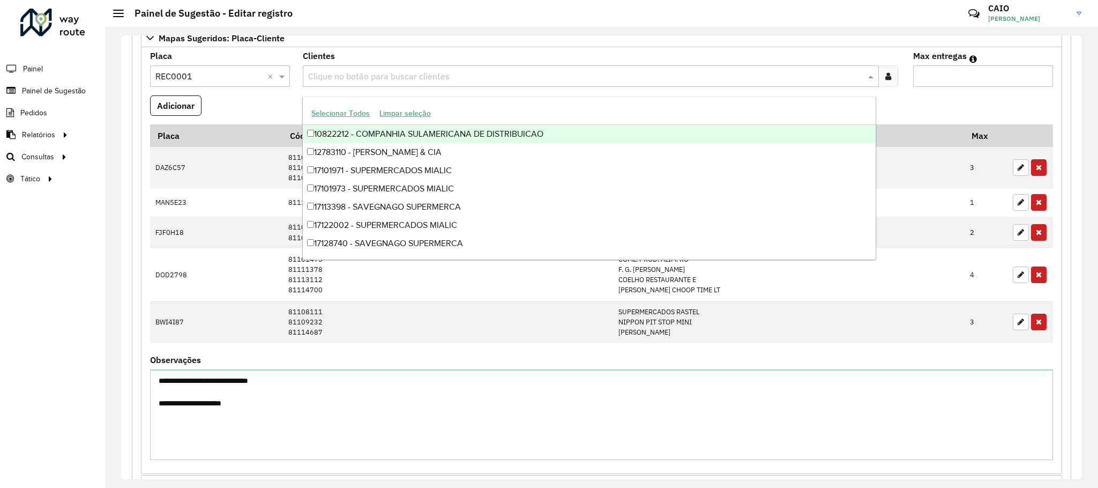
click at [365, 78] on input "text" at bounding box center [586, 76] width 560 height 13
drag, startPoint x: 336, startPoint y: 66, endPoint x: 344, endPoint y: 76, distance: 12.2
click at [337, 68] on div "Clientes Clique no botão para buscar clientes" at bounding box center [602, 69] width 598 height 35
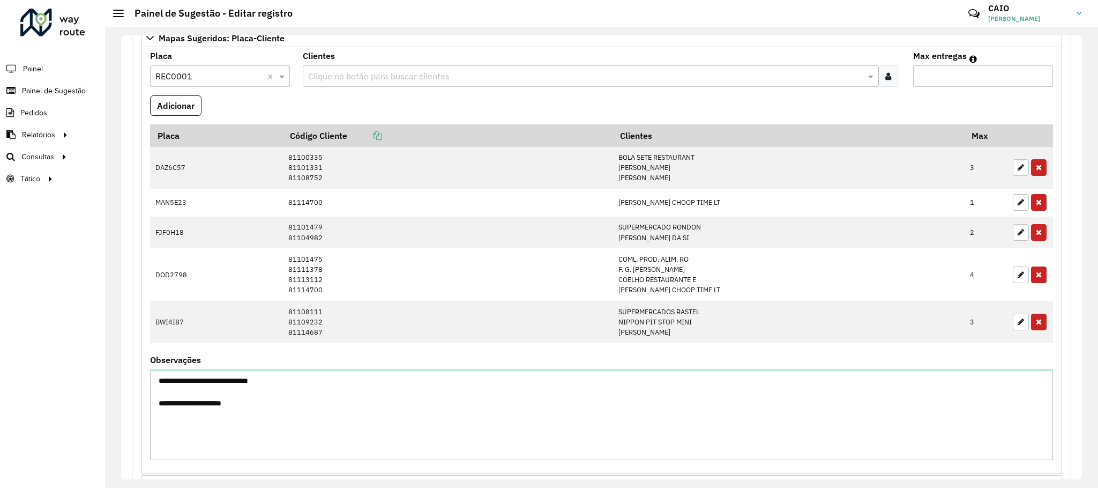
click at [345, 76] on input "text" at bounding box center [586, 76] width 560 height 13
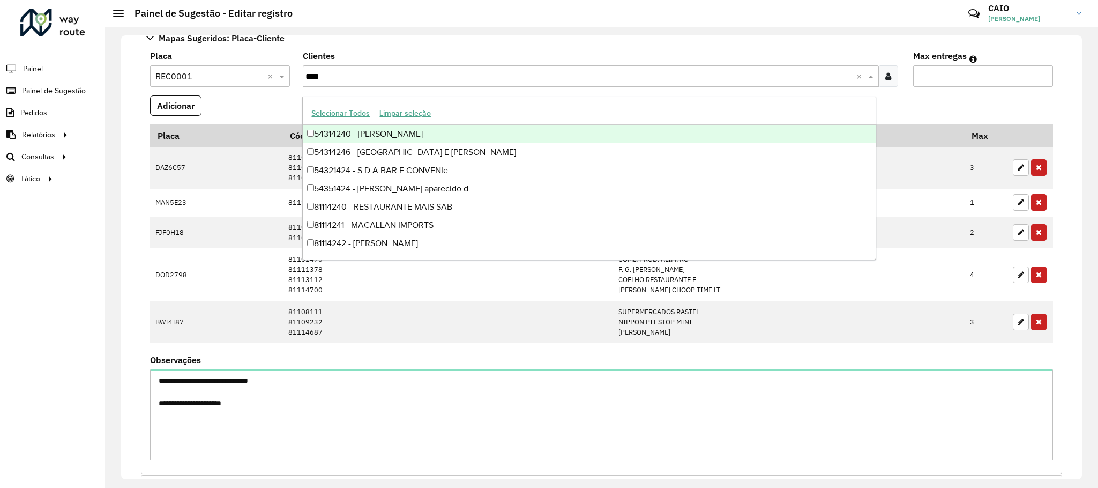
type input "*****"
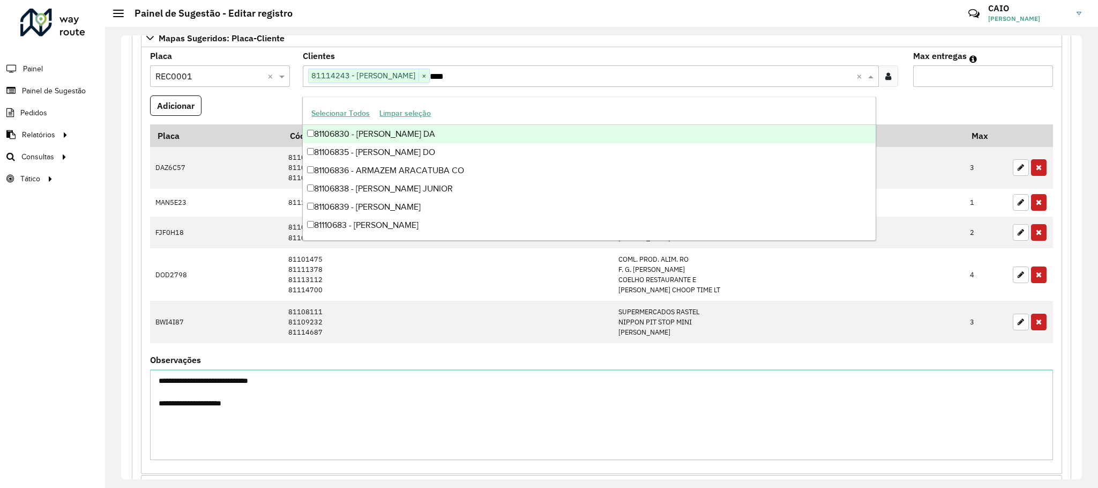
type input "*****"
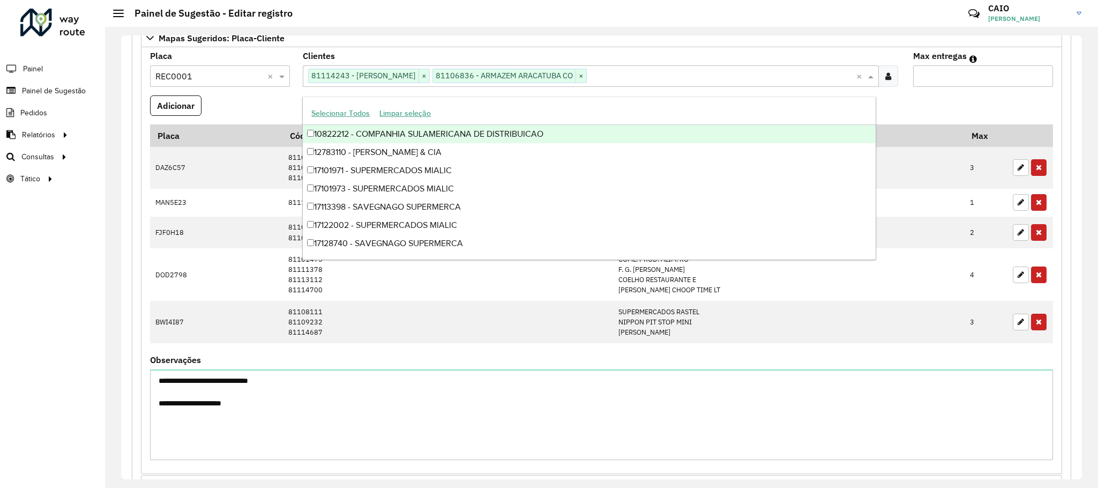
click at [1040, 76] on input "*" at bounding box center [983, 75] width 140 height 21
type input "*"
click at [1040, 76] on input "*" at bounding box center [983, 75] width 140 height 21
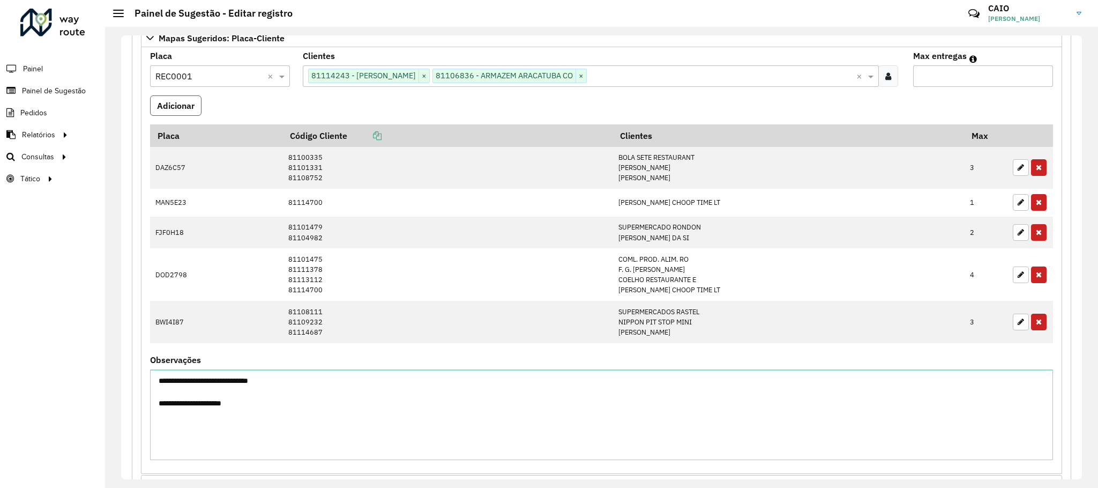
click at [197, 105] on button "Adicionar" at bounding box center [175, 105] width 51 height 20
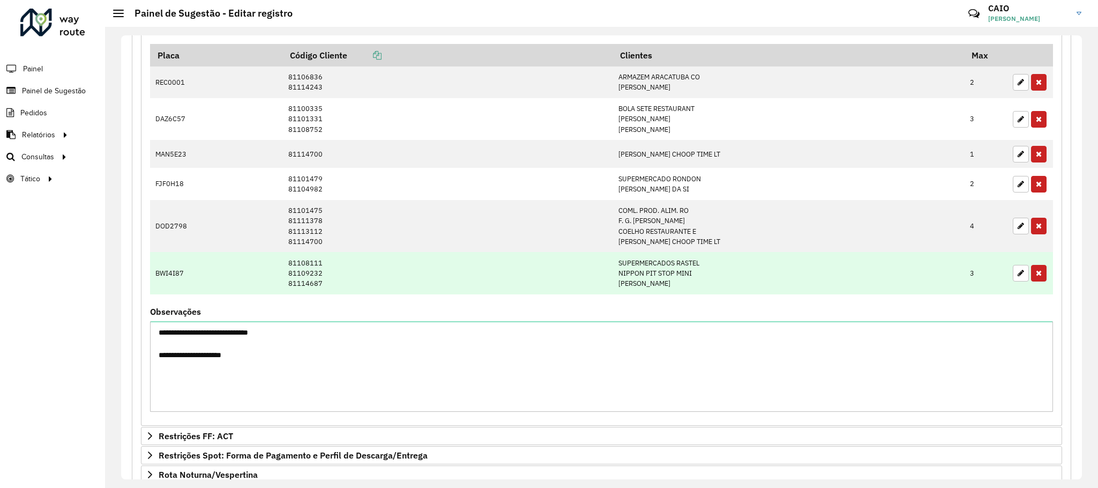
scroll to position [568, 0]
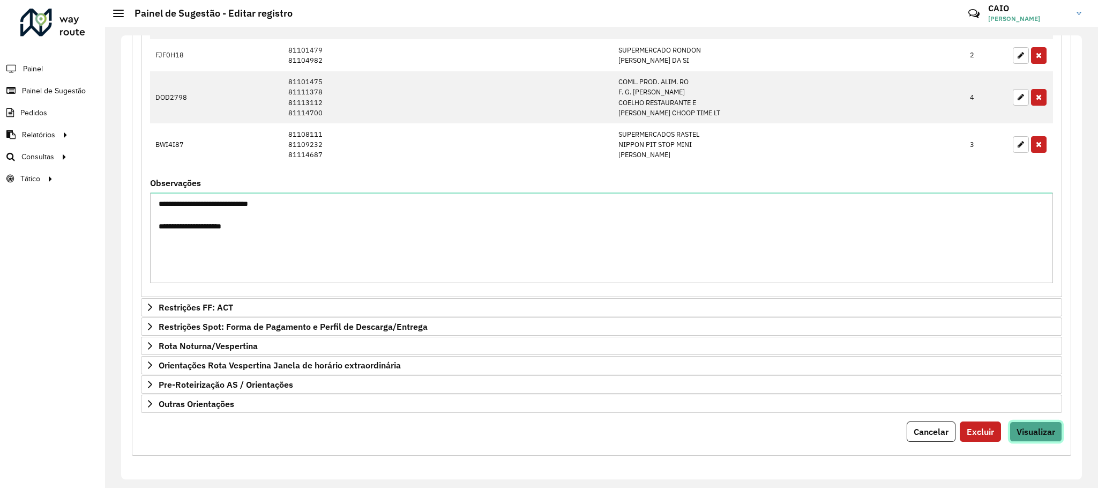
click at [1045, 423] on button "Visualizar" at bounding box center [1036, 431] width 53 height 20
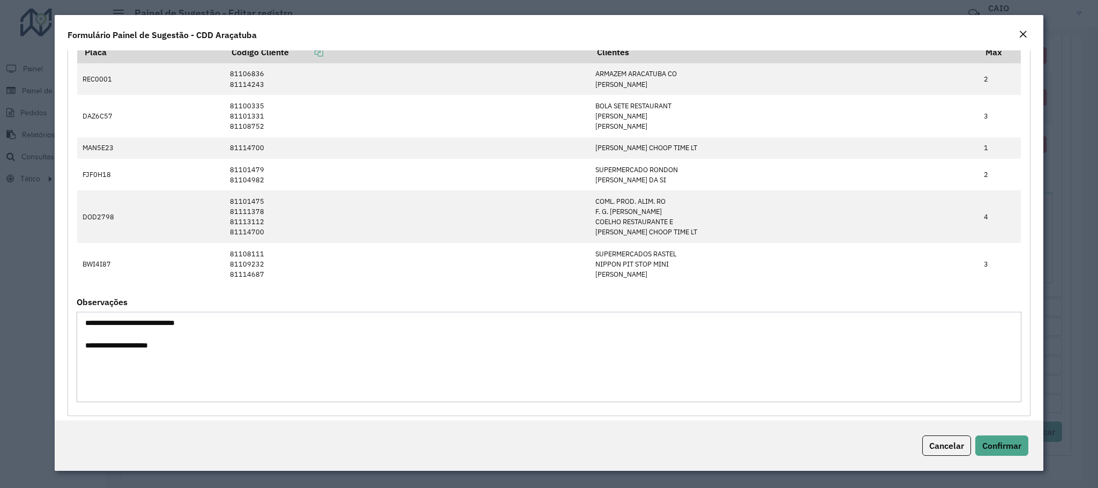
scroll to position [0, 0]
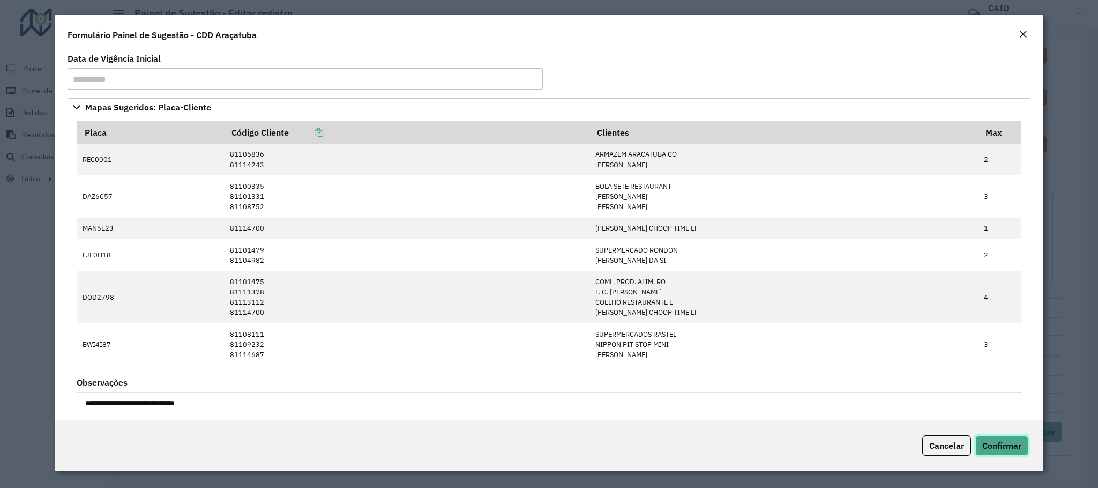
click at [1020, 444] on span "Confirmar" at bounding box center [1002, 445] width 39 height 11
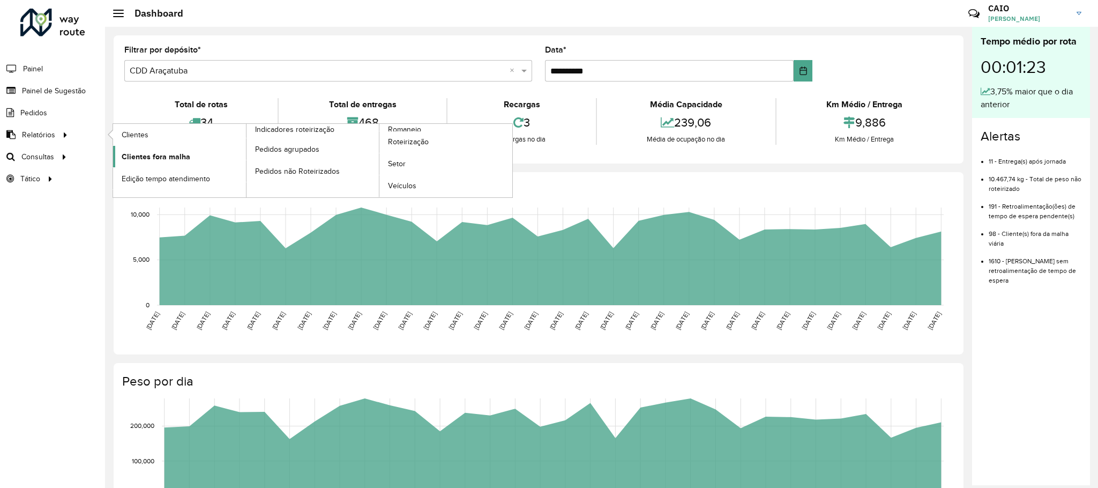
click at [144, 158] on span "Clientes fora malha" at bounding box center [156, 156] width 69 height 11
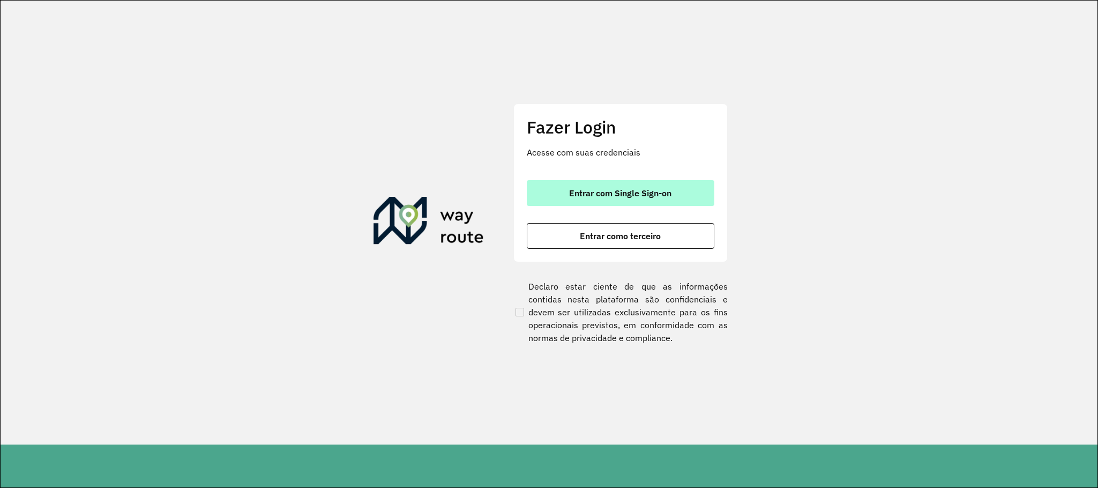
click at [554, 190] on button "Entrar com Single Sign-on" at bounding box center [621, 193] width 188 height 26
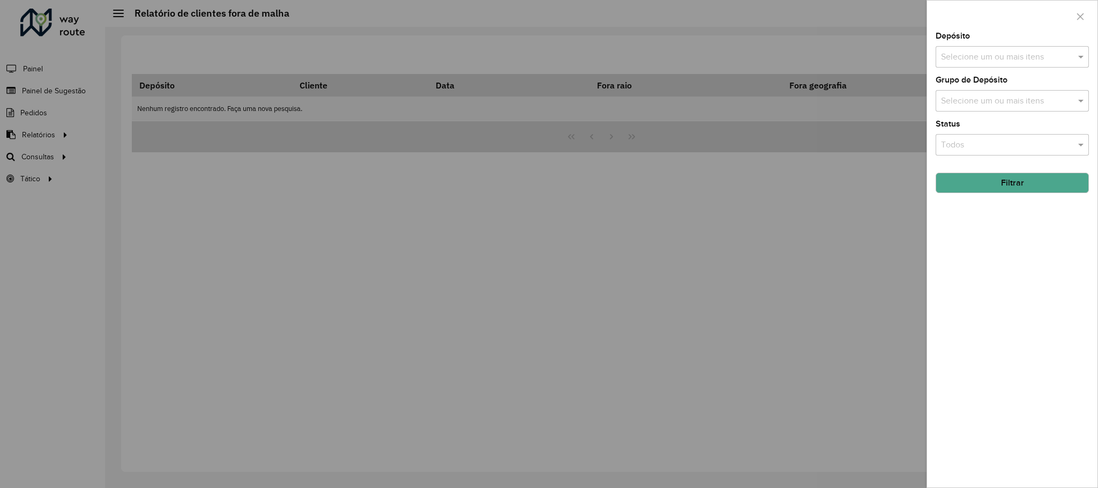
click at [53, 137] on div at bounding box center [549, 244] width 1098 height 488
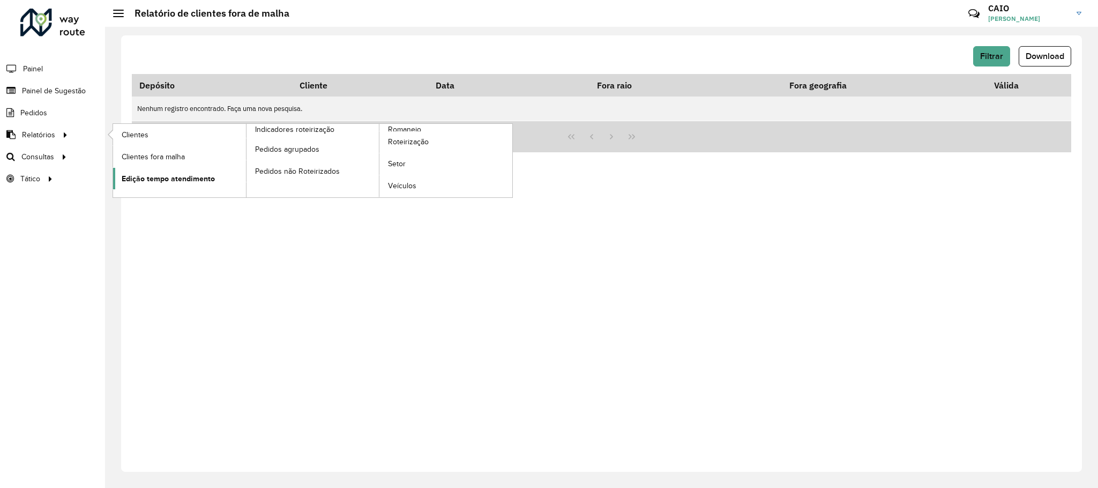
click at [158, 174] on span "Edição tempo atendimento" at bounding box center [168, 178] width 93 height 11
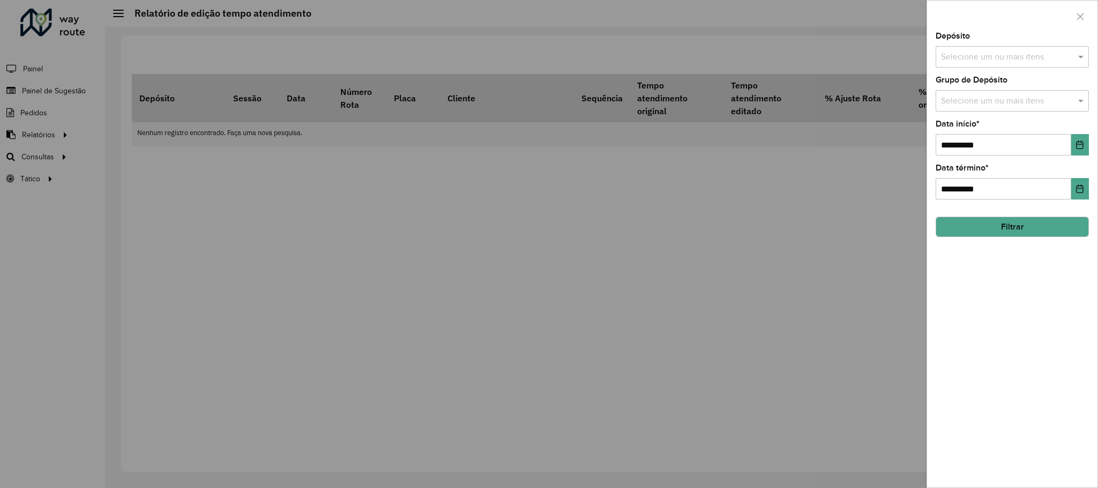
click at [576, 180] on div at bounding box center [549, 244] width 1098 height 488
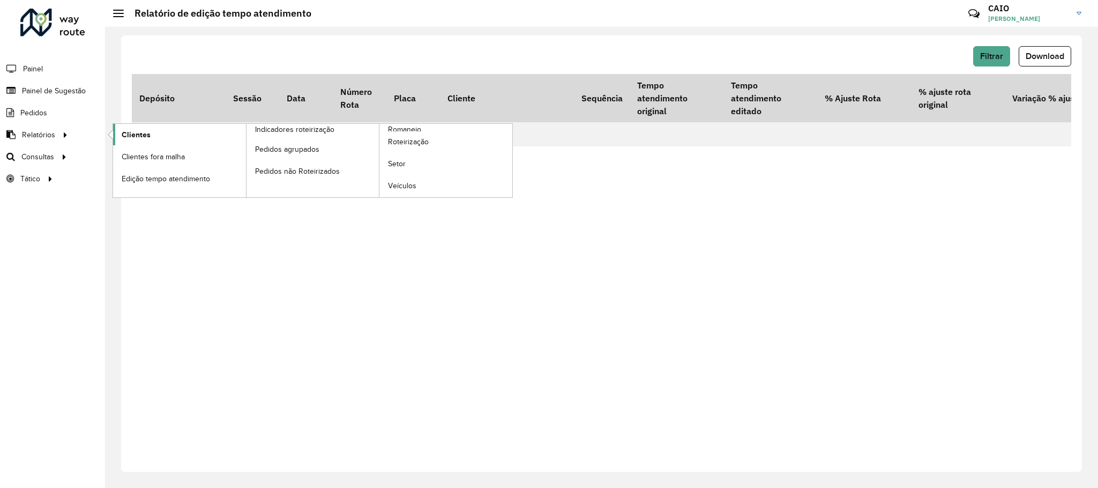
click at [160, 137] on link "Clientes" at bounding box center [179, 134] width 133 height 21
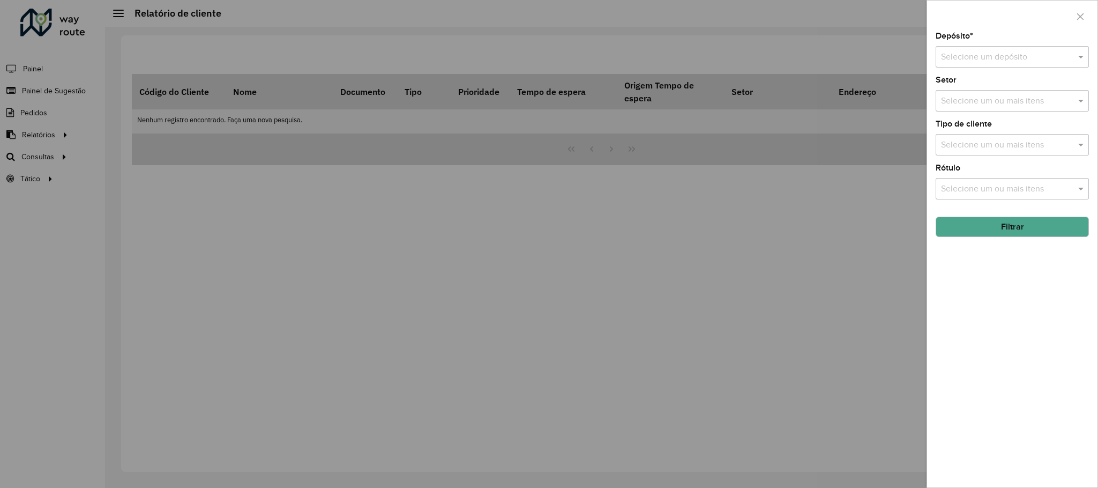
click at [1015, 230] on button "Filtrar" at bounding box center [1012, 227] width 153 height 20
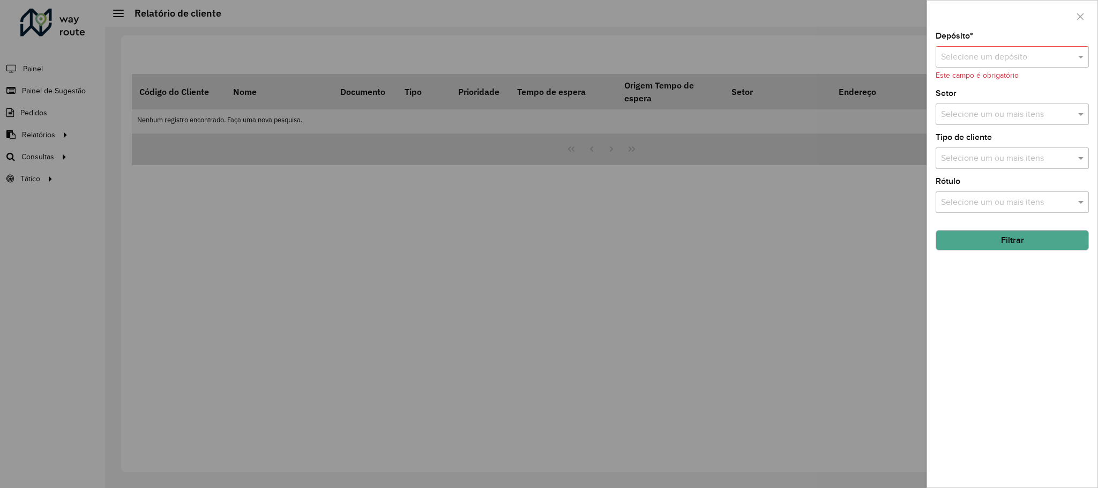
click at [993, 76] on formly-validation-message "Este campo é obrigatório" at bounding box center [977, 75] width 83 height 8
click at [988, 66] on div "Selecione um depósito" at bounding box center [1012, 56] width 153 height 21
click at [970, 103] on span "CDD Araçatuba" at bounding box center [970, 106] width 58 height 9
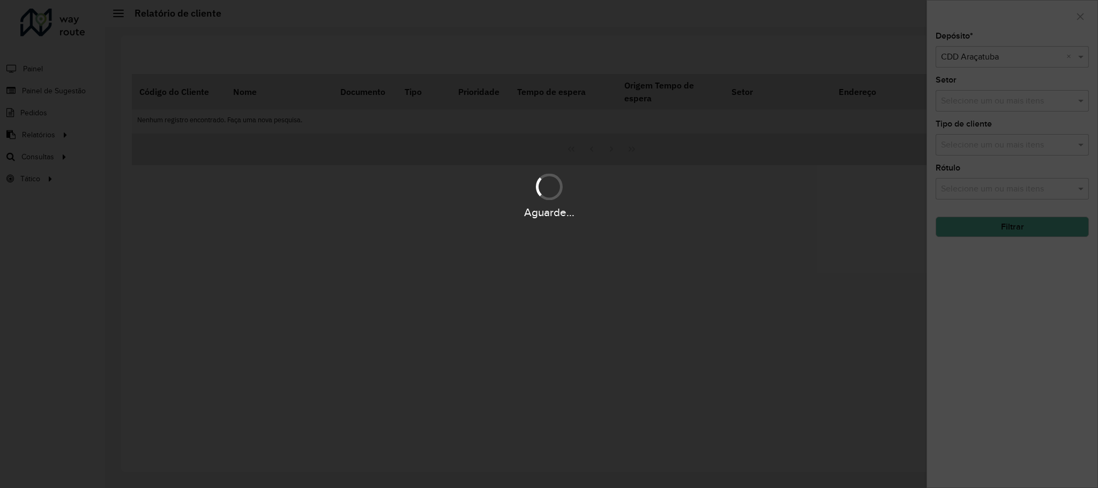
click at [965, 100] on hb-app "Aguarde... Pop-up bloqueado! Seu navegador bloqueou automáticamente a abertura …" at bounding box center [549, 244] width 1098 height 488
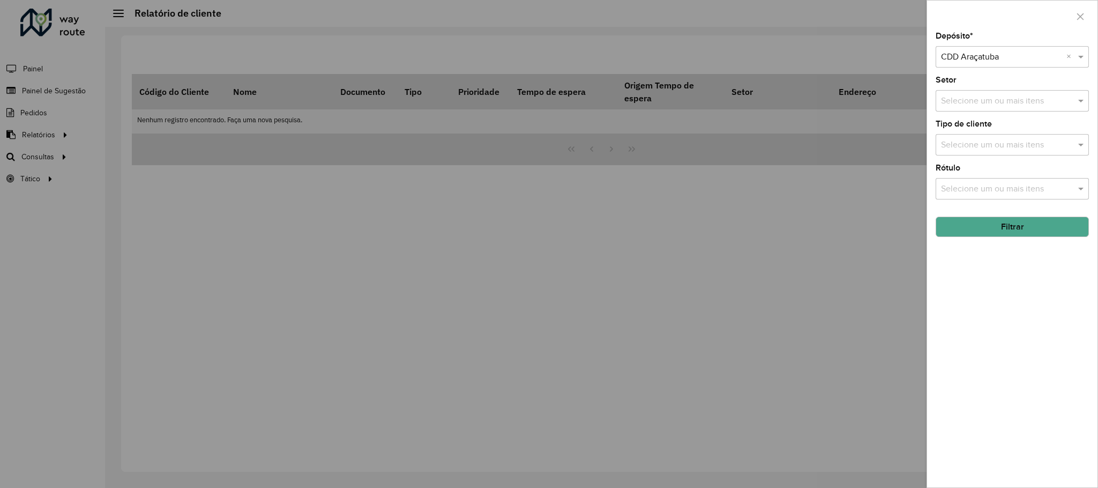
click at [965, 100] on input "text" at bounding box center [1007, 101] width 137 height 13
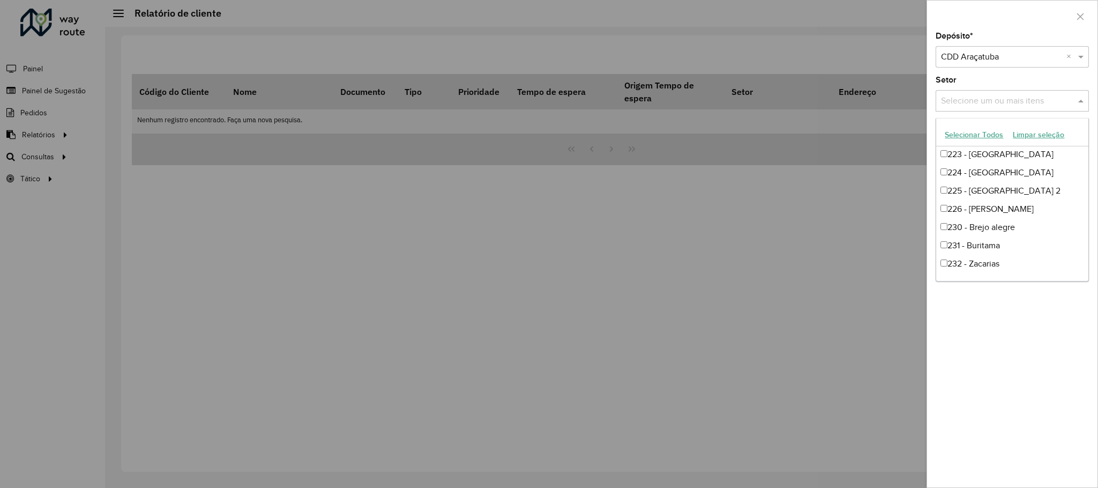
scroll to position [643, 0]
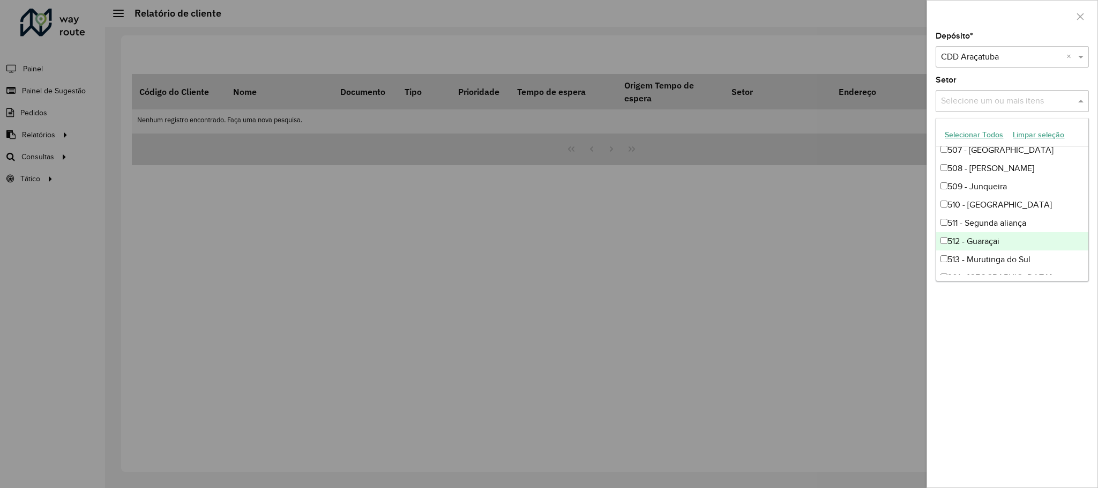
click at [796, 284] on div at bounding box center [549, 244] width 1098 height 488
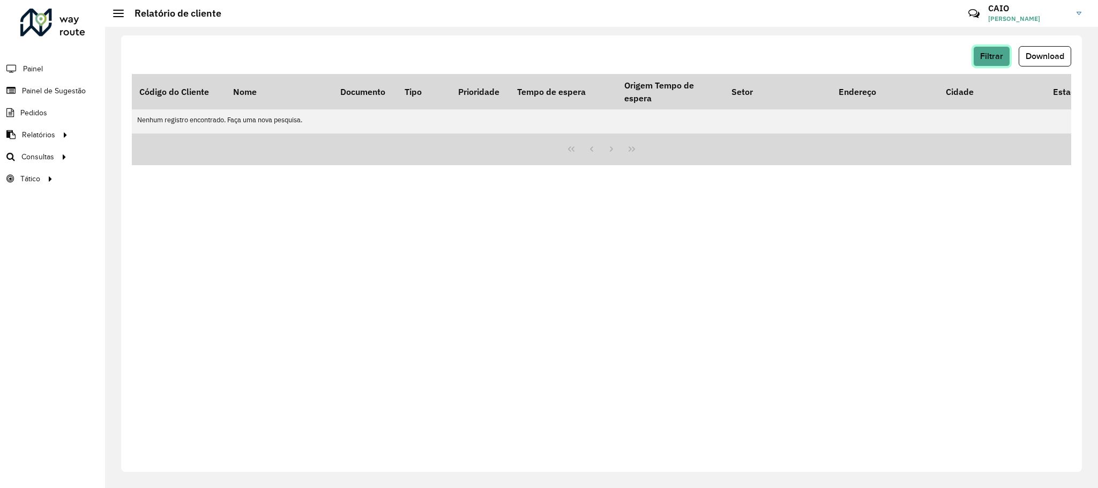
click at [978, 55] on button "Filtrar" at bounding box center [991, 56] width 37 height 20
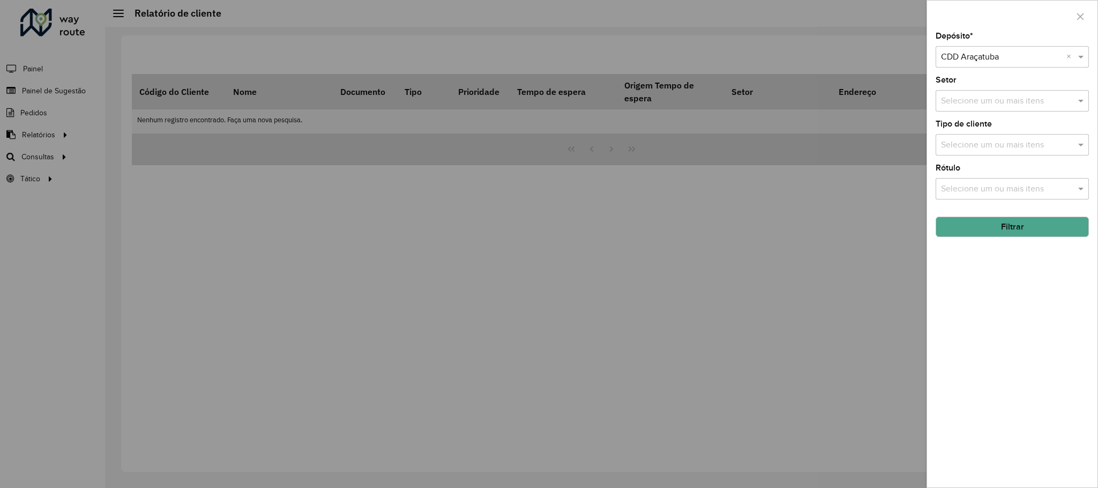
click at [986, 120] on label "Tipo de cliente" at bounding box center [964, 123] width 56 height 13
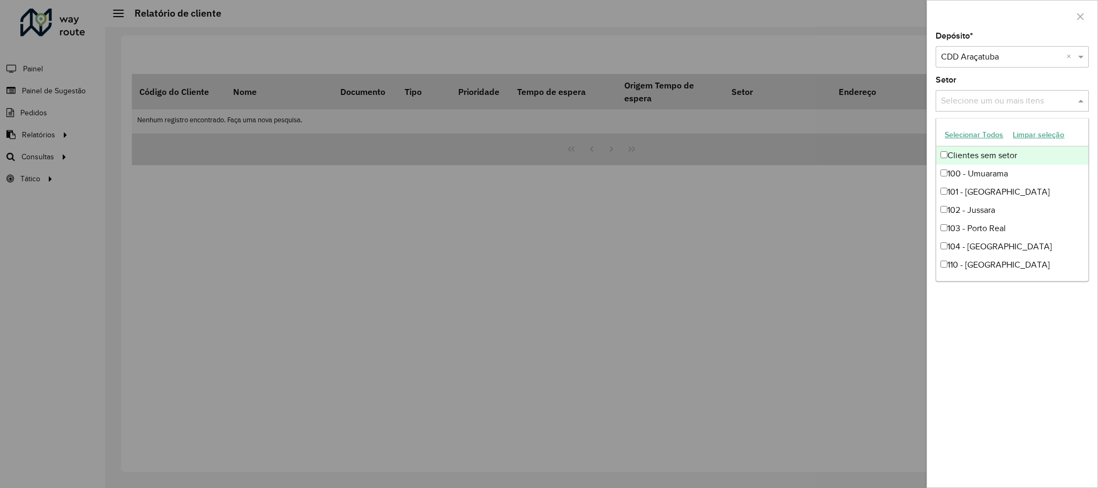
click at [981, 92] on div "Selecione um ou mais itens" at bounding box center [1012, 100] width 153 height 21
click at [1018, 357] on div "Depósito * Selecione um depósito × CDD Araçatuba × Setor Selecione um ou mais i…" at bounding box center [1012, 259] width 170 height 455
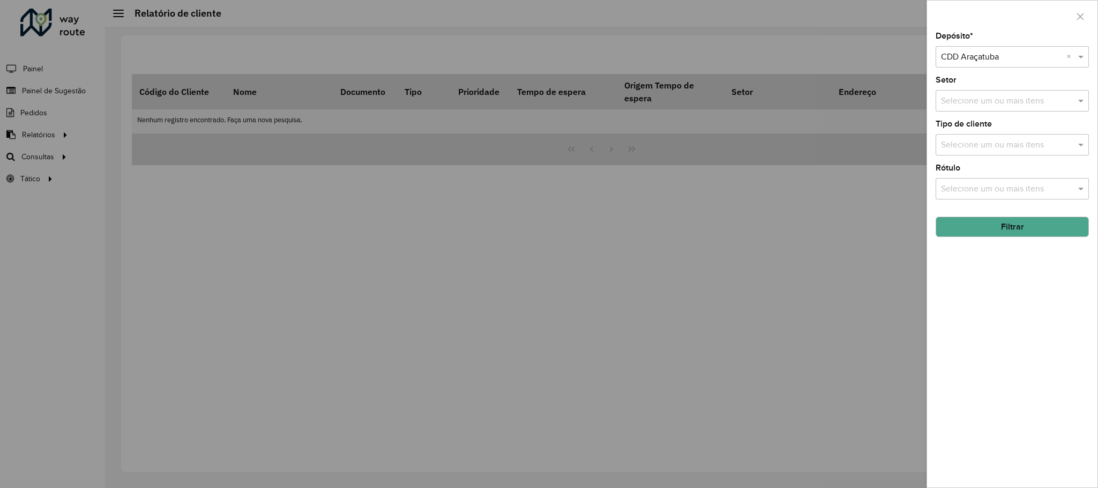
click at [1025, 225] on button "Filtrar" at bounding box center [1012, 227] width 153 height 20
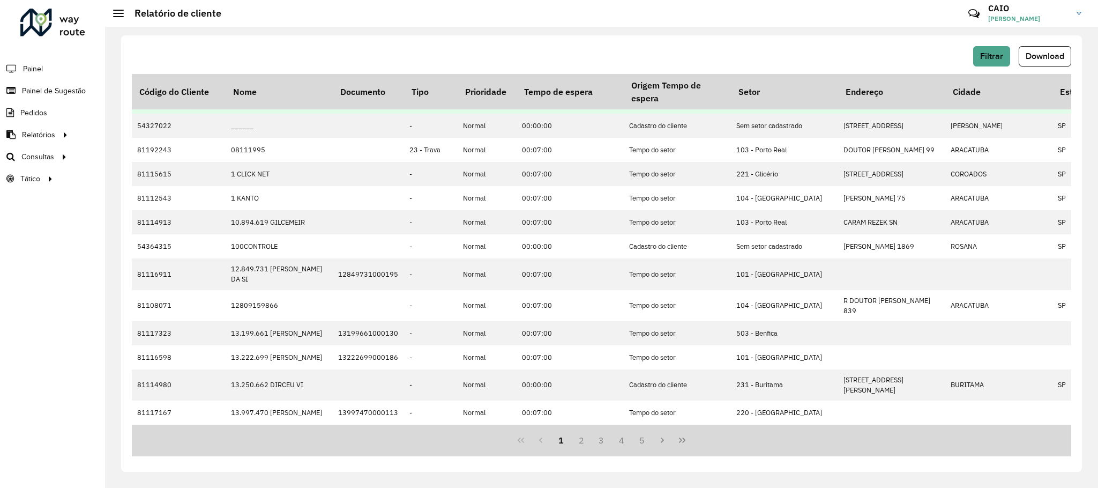
scroll to position [249, 0]
drag, startPoint x: 423, startPoint y: 425, endPoint x: 555, endPoint y: 447, distance: 133.7
click at [558, 447] on div "1 2 3 4 5" at bounding box center [602, 441] width 940 height 32
drag, startPoint x: 423, startPoint y: 425, endPoint x: 436, endPoint y: 427, distance: 13.0
click at [436, 427] on div "1 2 3 4 5" at bounding box center [602, 441] width 940 height 32
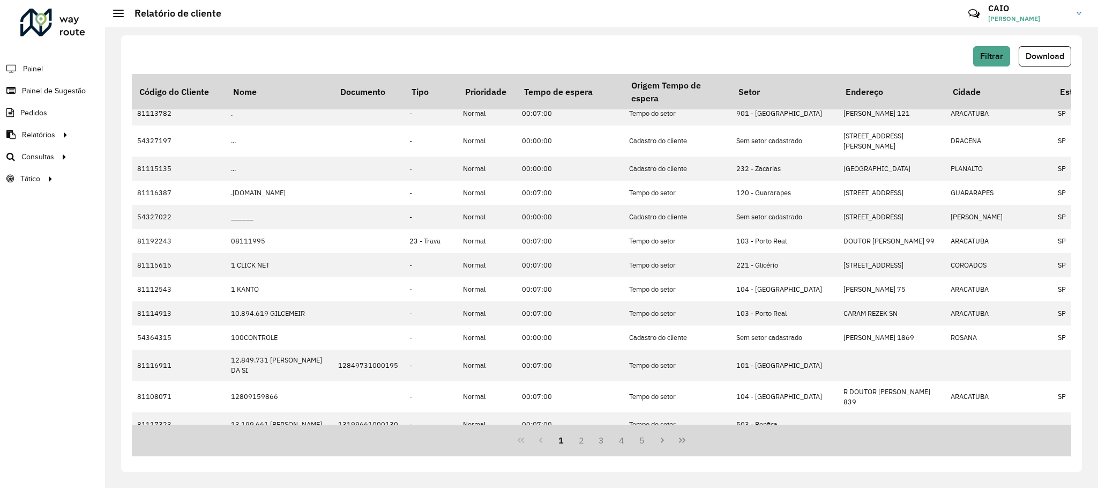
scroll to position [198, 0]
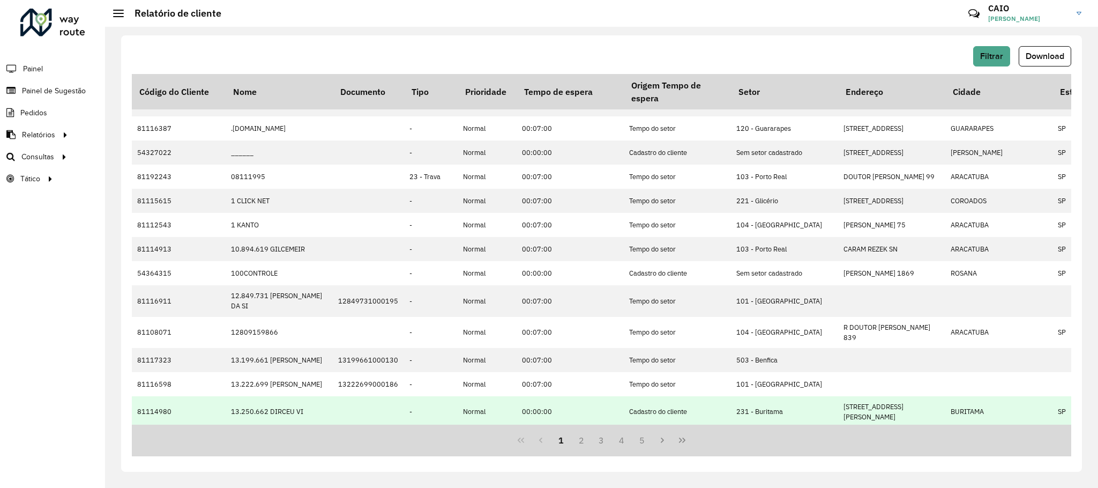
drag, startPoint x: 415, startPoint y: 422, endPoint x: 478, endPoint y: 421, distance: 62.7
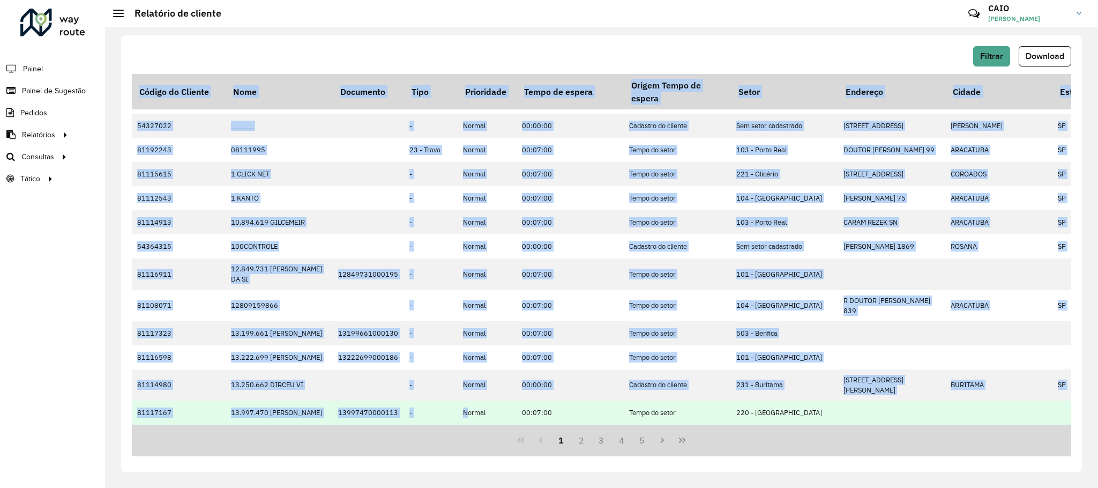
scroll to position [249, 0]
drag, startPoint x: 434, startPoint y: 425, endPoint x: 504, endPoint y: 418, distance: 70.0
click at [504, 418] on div "Código do Cliente Nome Documento Tipo Prioridade Tempo de espera Origem Tempo d…" at bounding box center [602, 265] width 940 height 382
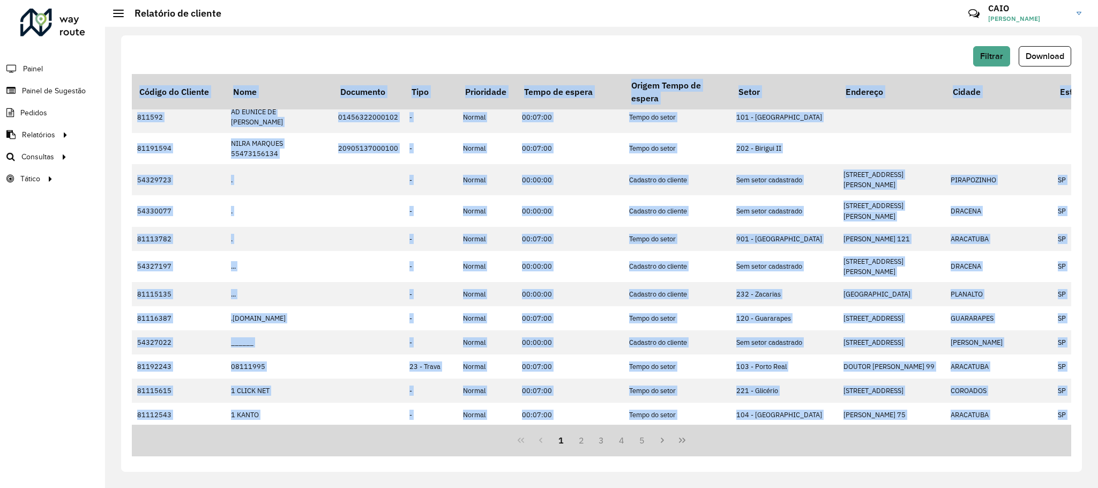
scroll to position [0, 0]
